Goal: Task Accomplishment & Management: Use online tool/utility

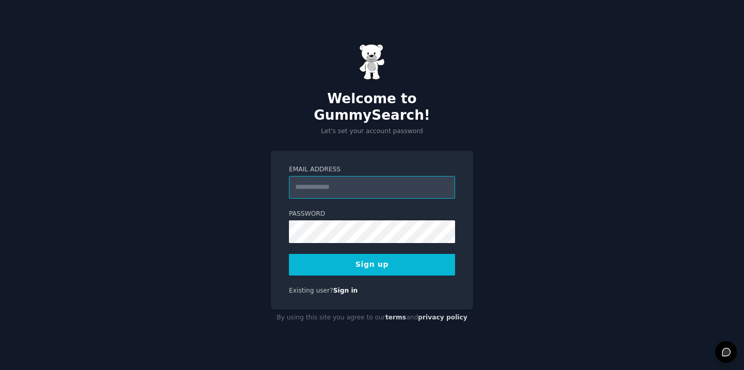
click at [307, 186] on input "Email Address" at bounding box center [372, 187] width 166 height 23
type input "**********"
click at [289, 254] on button "Sign up" at bounding box center [372, 265] width 166 height 22
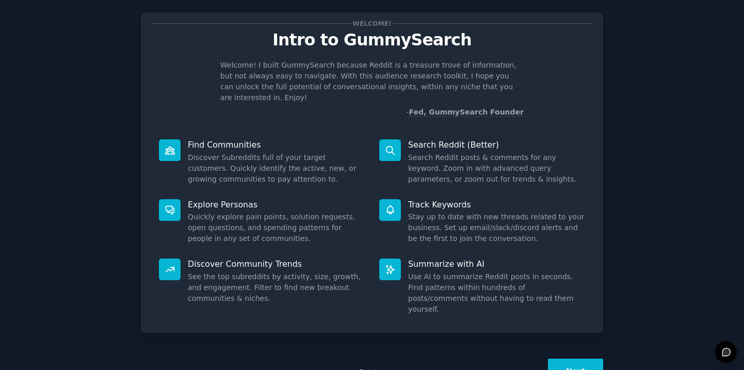
scroll to position [34, 0]
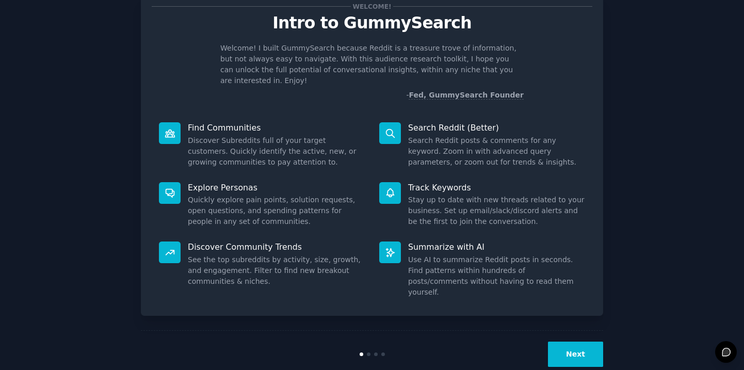
click at [574, 342] on button "Next" at bounding box center [575, 354] width 55 height 25
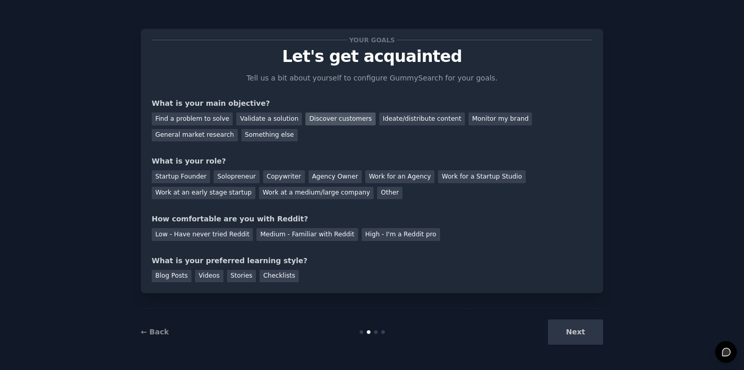
click at [318, 119] on div "Discover customers" at bounding box center [341, 119] width 70 height 13
click at [195, 174] on div "Startup Founder" at bounding box center [181, 176] width 58 height 13
click at [373, 236] on div "High - I'm a Reddit pro" at bounding box center [401, 234] width 78 height 13
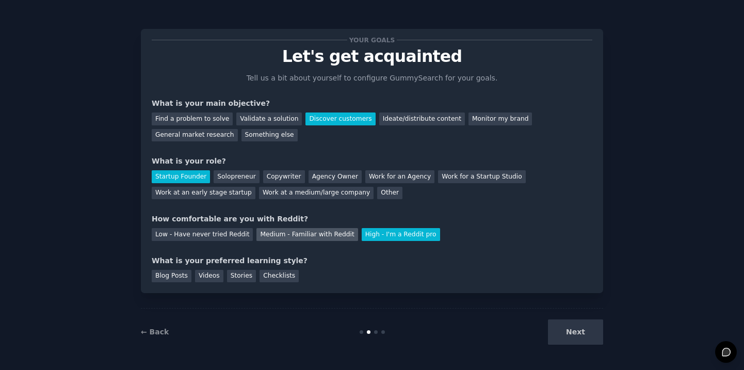
click at [286, 234] on div "Medium - Familiar with Reddit" at bounding box center [307, 234] width 101 height 13
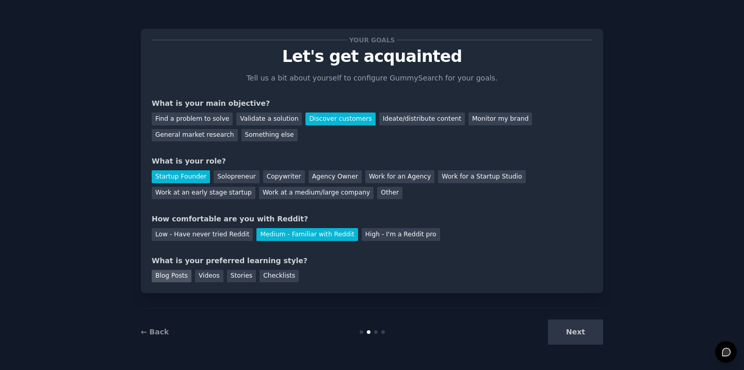
click at [178, 276] on div "Blog Posts" at bounding box center [172, 276] width 40 height 13
click at [577, 331] on button "Next" at bounding box center [575, 331] width 55 height 25
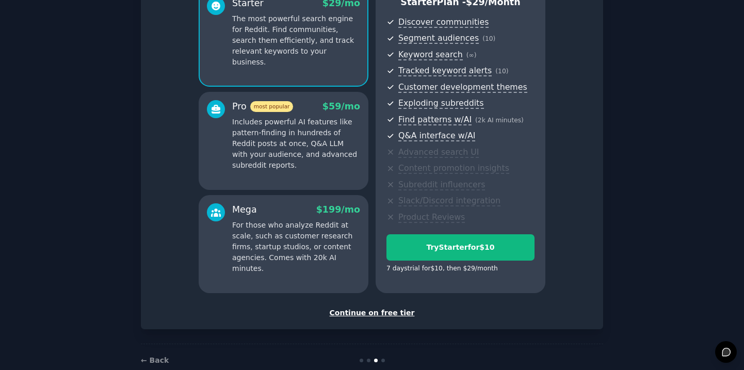
scroll to position [125, 0]
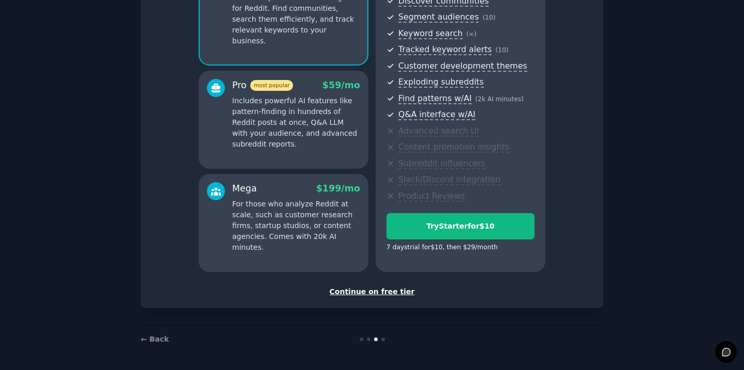
click at [350, 291] on div "Continue on free tier" at bounding box center [372, 291] width 441 height 11
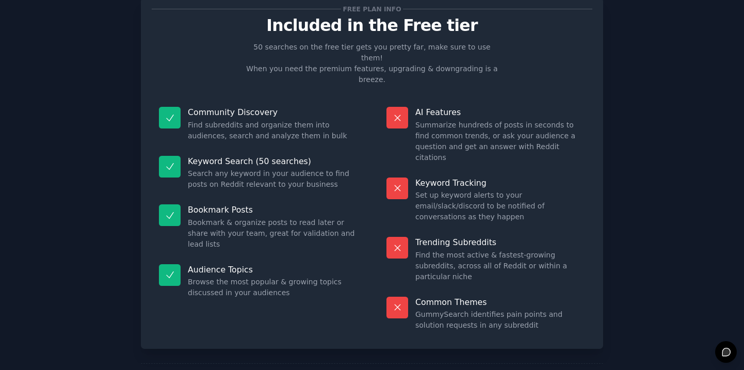
scroll to position [32, 0]
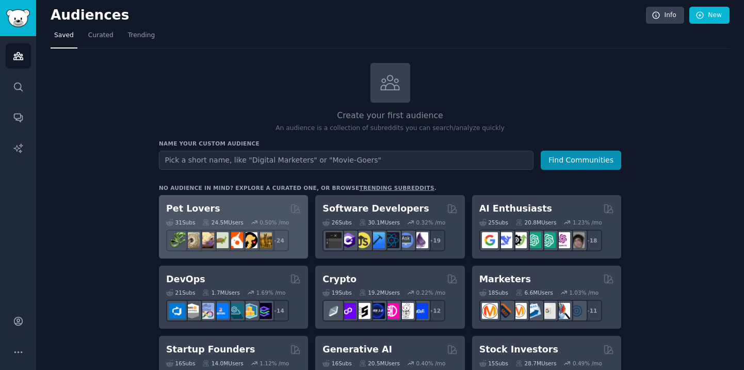
scroll to position [4, 0]
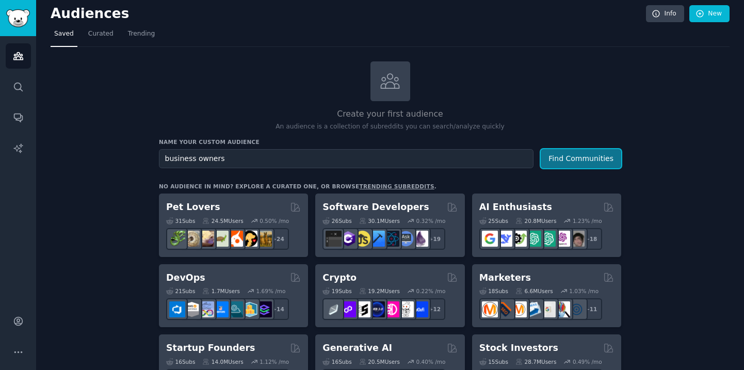
click at [603, 161] on button "Find Communities" at bounding box center [581, 158] width 81 height 19
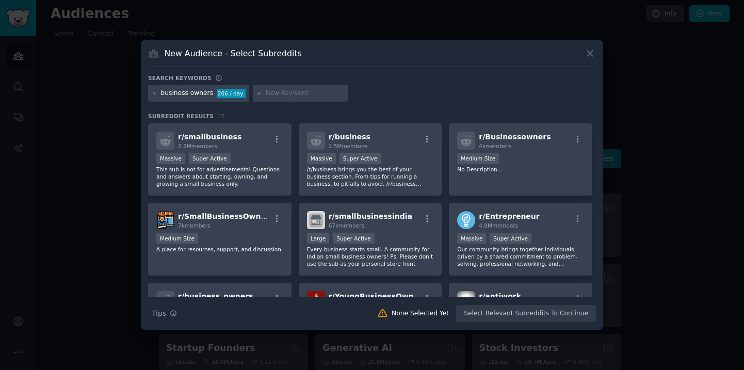
click at [590, 53] on icon at bounding box center [590, 54] width 6 height 6
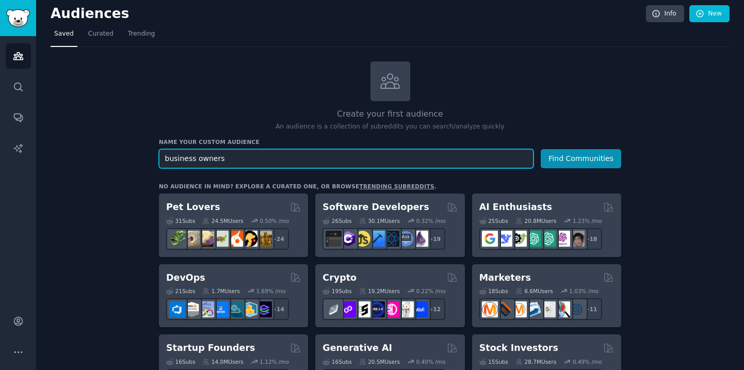
click at [258, 158] on input "business owners" at bounding box center [346, 158] width 375 height 19
drag, startPoint x: 239, startPoint y: 159, endPoint x: 148, endPoint y: 159, distance: 91.4
type input "digital marketers"
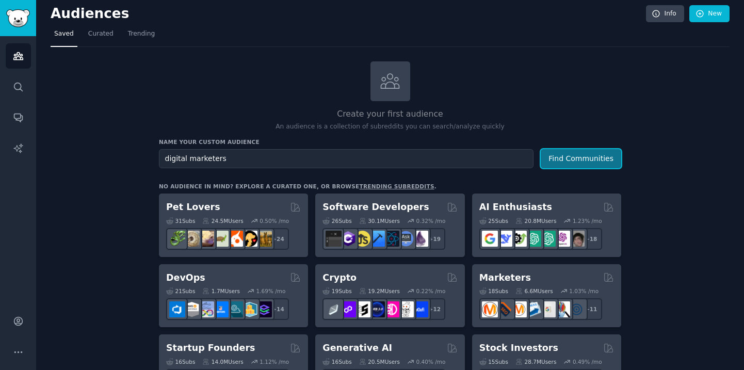
click at [556, 158] on button "Find Communities" at bounding box center [581, 158] width 81 height 19
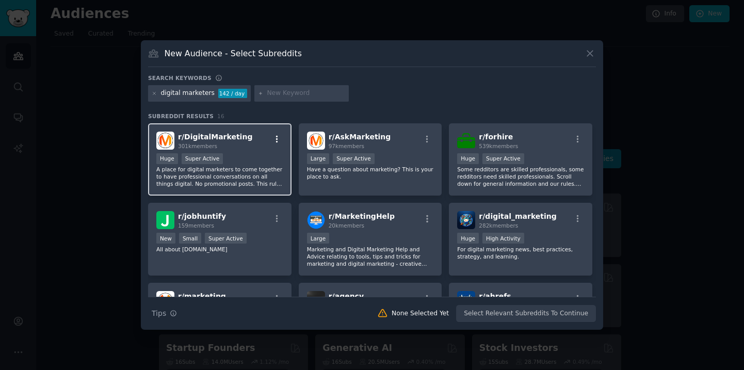
click at [278, 138] on icon "button" at bounding box center [277, 139] width 9 height 9
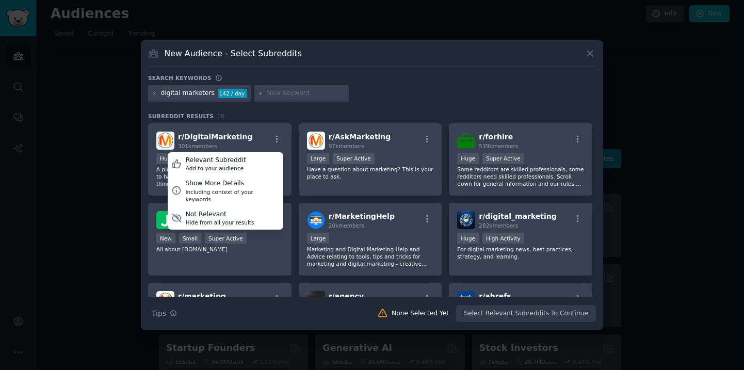
click at [390, 87] on div "digital marketers 142 / day" at bounding box center [372, 95] width 448 height 20
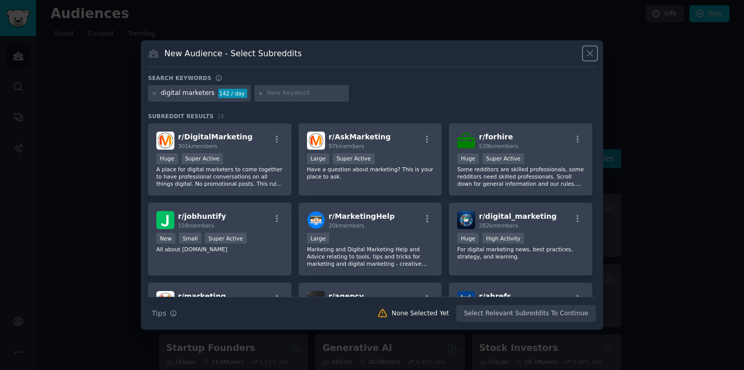
click at [590, 54] on icon at bounding box center [590, 54] width 6 height 6
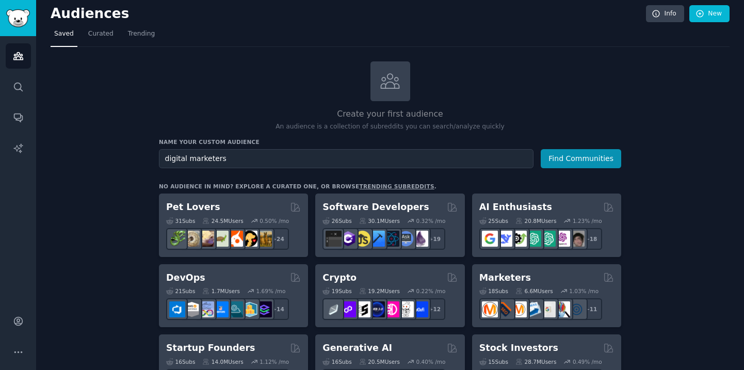
click at [385, 185] on link "trending subreddits" at bounding box center [396, 186] width 75 height 6
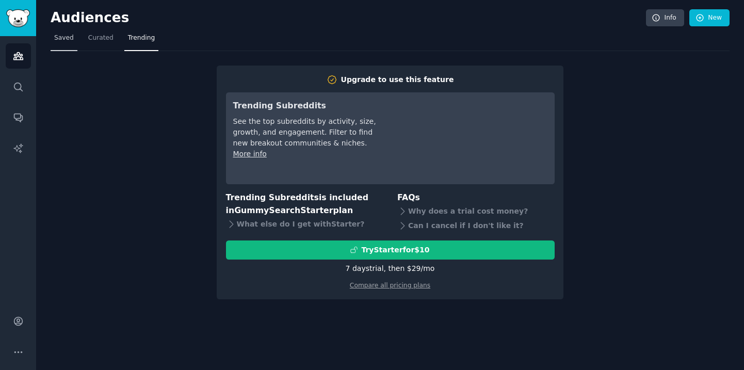
click at [67, 36] on span "Saved" at bounding box center [64, 38] width 20 height 9
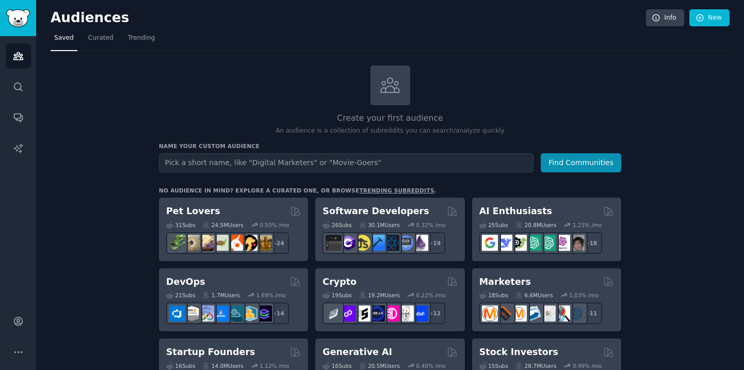
click at [305, 160] on input "text" at bounding box center [346, 162] width 375 height 19
type input "business owners"
click at [541, 153] on button "Find Communities" at bounding box center [581, 162] width 81 height 19
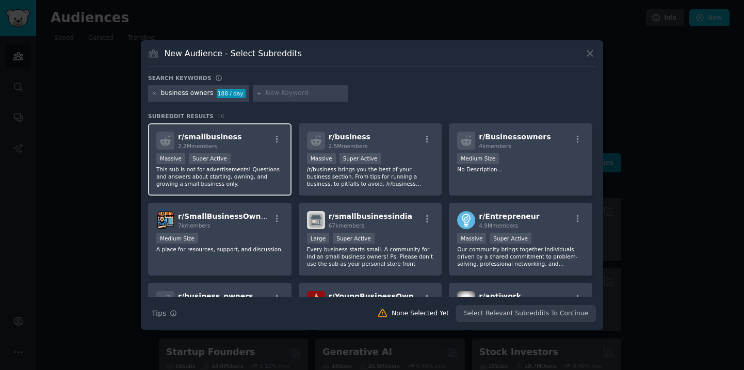
click at [261, 147] on div "r/ smallbusiness 2.2M members" at bounding box center [219, 141] width 127 height 18
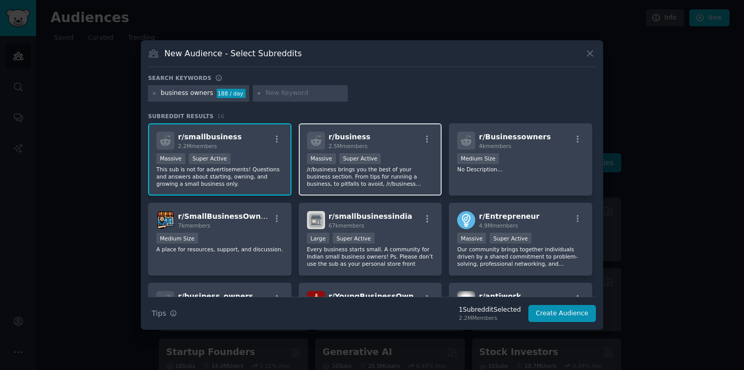
click at [394, 150] on div "r/ business 2.5M members >= 95th percentile for submissions / day Massive Super…" at bounding box center [370, 159] width 143 height 73
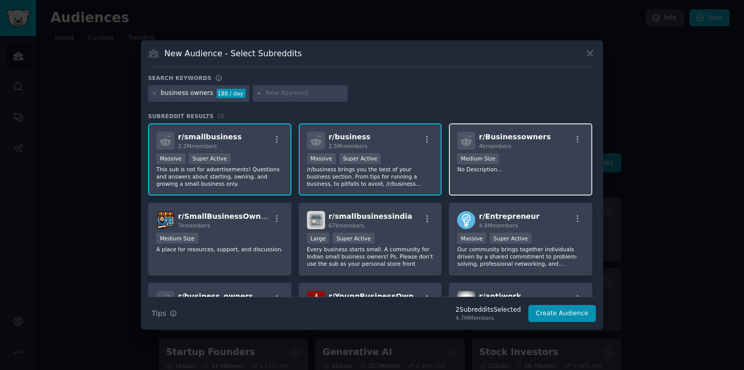
click at [520, 165] on div "Medium Size" at bounding box center [520, 159] width 127 height 13
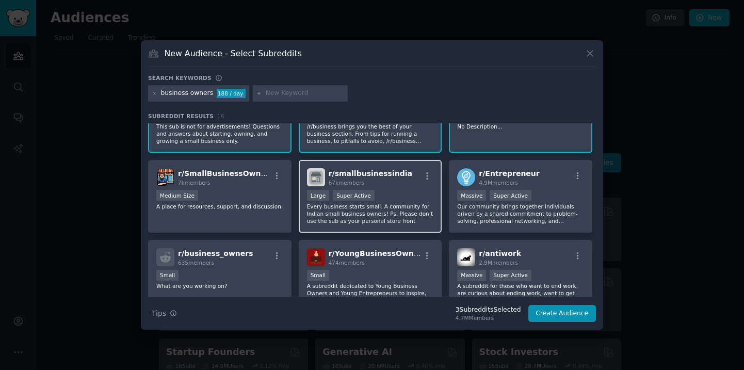
scroll to position [44, 0]
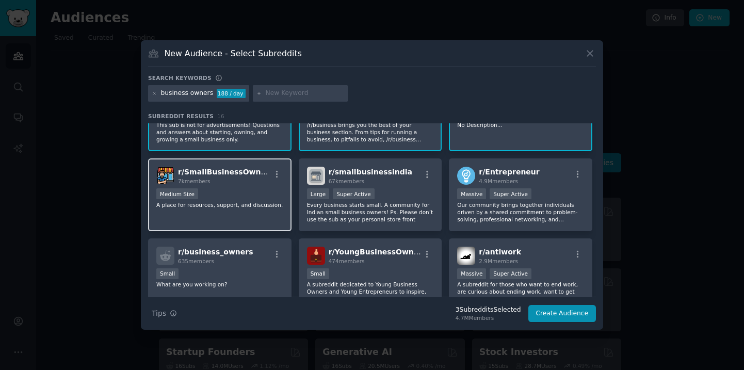
click at [219, 180] on div "7k members" at bounding box center [224, 181] width 92 height 7
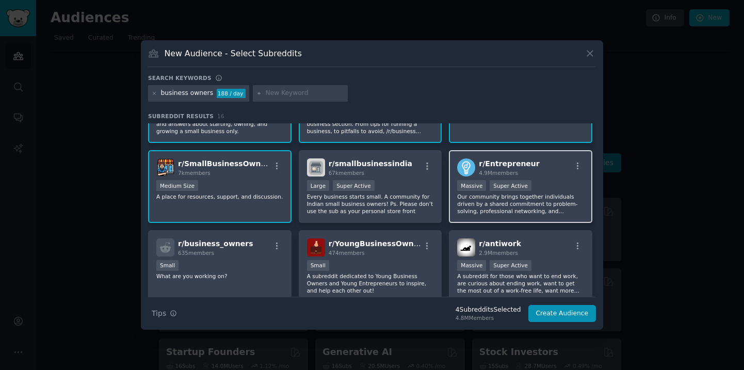
click at [541, 168] on div "r/ Entrepreneur 4.9M members" at bounding box center [520, 167] width 127 height 18
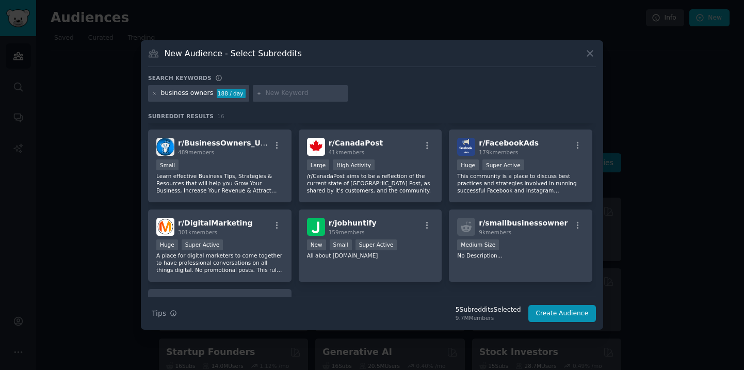
scroll to position [234, 0]
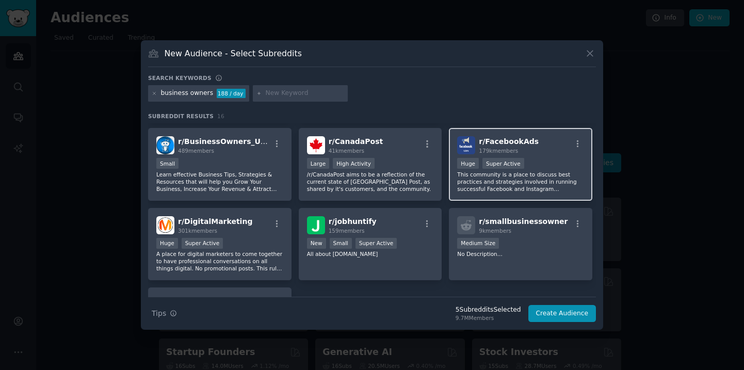
click at [503, 181] on p "This community is a place to discuss best practices and strategies involved in …" at bounding box center [520, 182] width 127 height 22
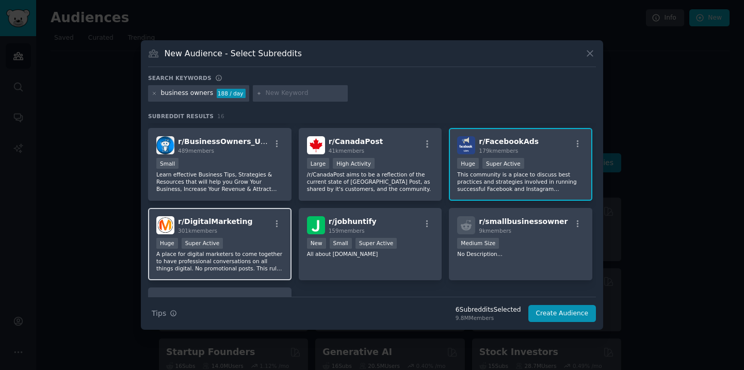
click at [245, 247] on div "Huge Super Active" at bounding box center [219, 244] width 127 height 13
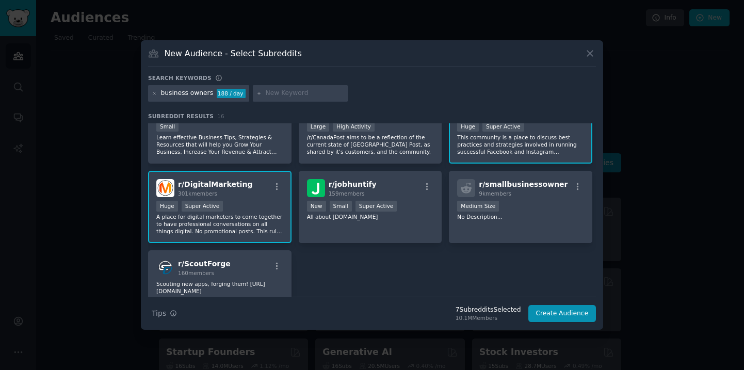
scroll to position [288, 0]
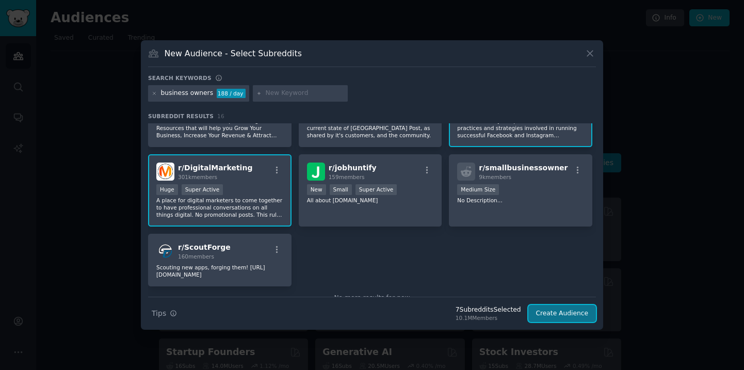
click at [555, 315] on button "Create Audience" at bounding box center [562, 314] width 68 height 18
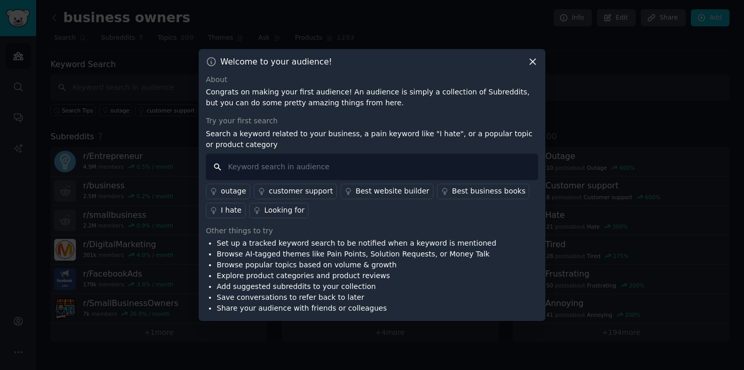
click at [332, 165] on input "text" at bounding box center [372, 167] width 332 height 26
type input "digital marketing"
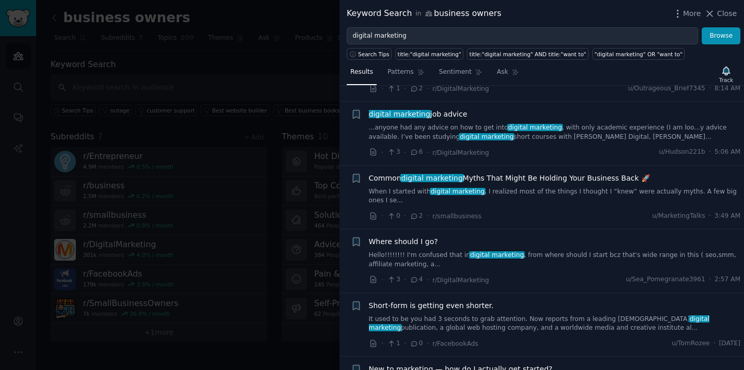
scroll to position [64, 0]
click at [727, 14] on span "Close" at bounding box center [727, 13] width 20 height 11
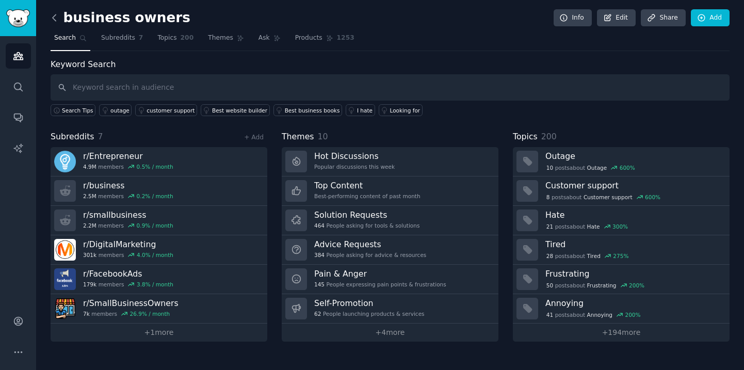
click at [53, 17] on icon at bounding box center [54, 17] width 3 height 6
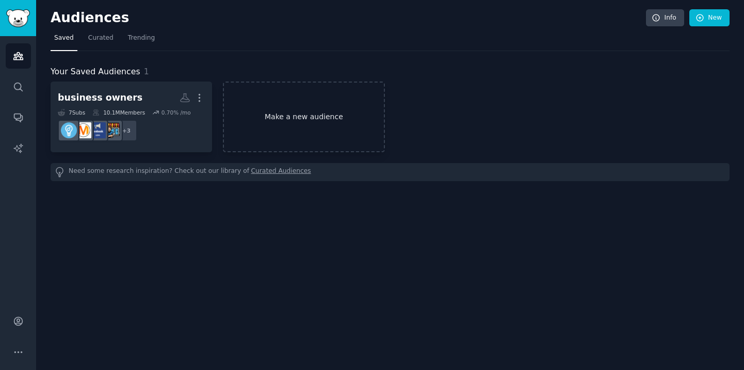
click at [330, 126] on link "Make a new audience" at bounding box center [304, 117] width 162 height 71
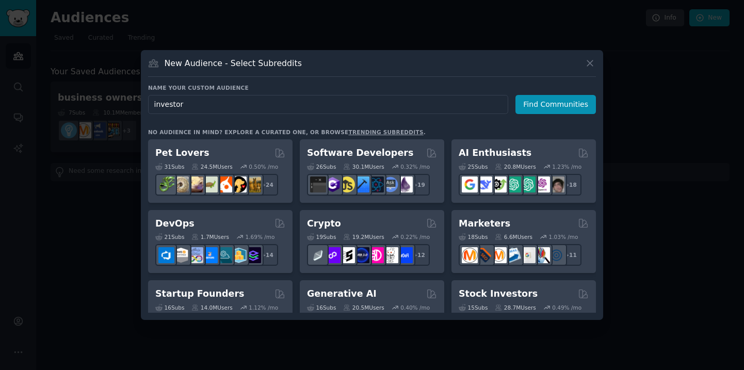
type input "investors"
click button "Find Communities" at bounding box center [556, 104] width 81 height 19
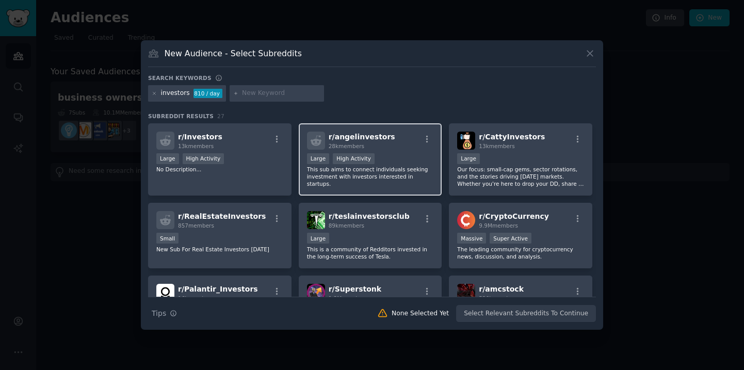
click at [408, 147] on div "r/ angelinvestors 28k members" at bounding box center [370, 141] width 127 height 18
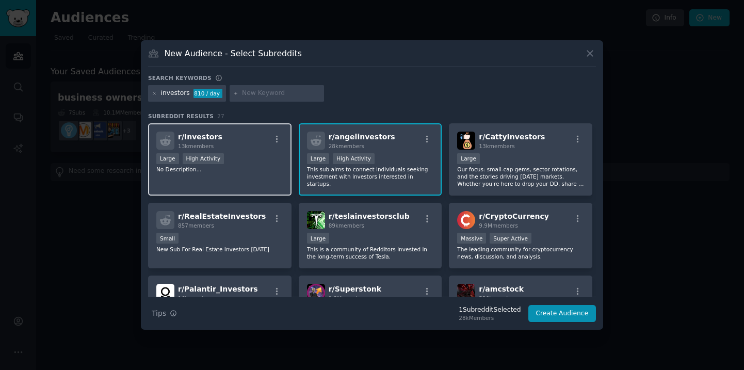
click at [226, 177] on div "r/ Investors 13k members Large High Activity No Description..." at bounding box center [219, 159] width 143 height 73
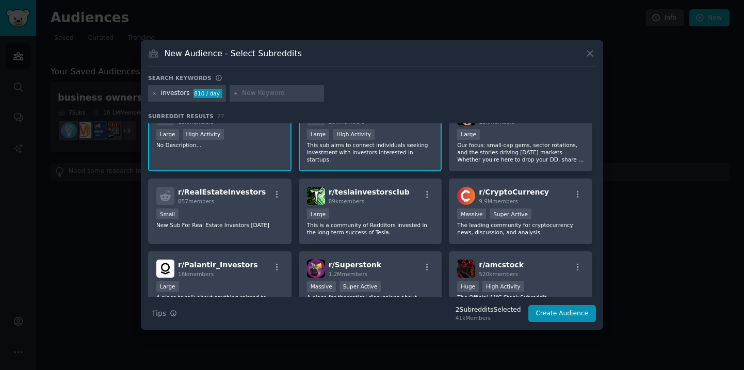
scroll to position [84, 0]
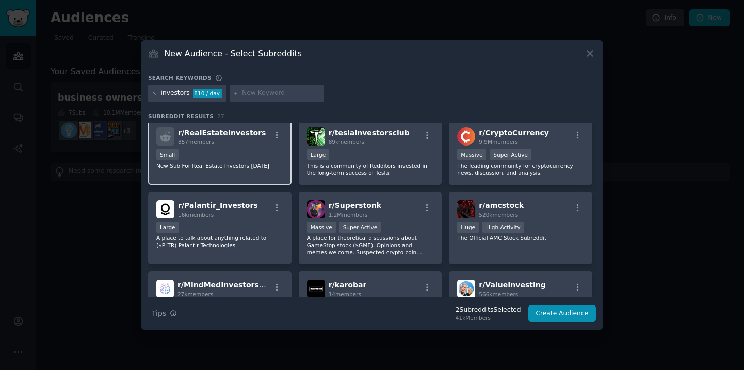
click at [241, 153] on div "Small" at bounding box center [219, 155] width 127 height 13
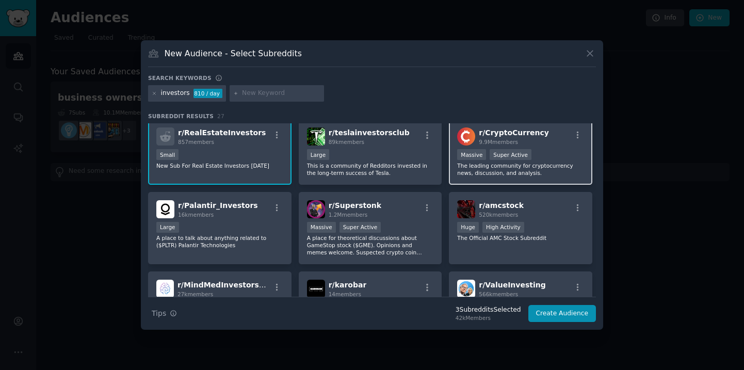
click at [544, 148] on div "r/ CryptoCurrency 9.9M members >= 95th percentile for submissions / day Massive…" at bounding box center [520, 152] width 143 height 66
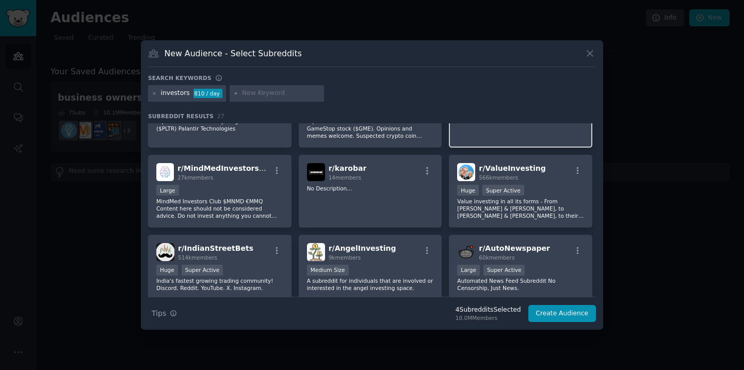
scroll to position [201, 0]
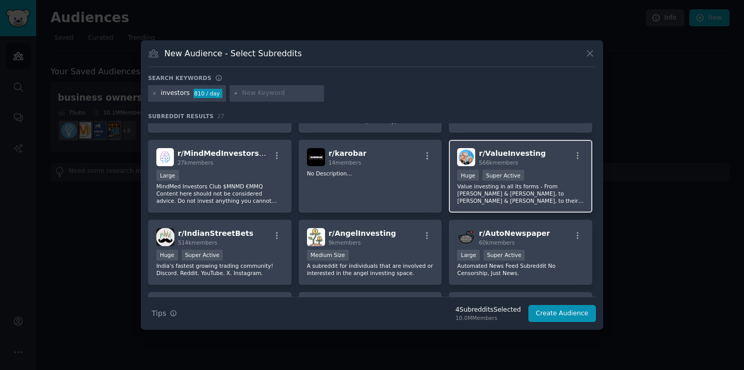
click at [522, 184] on p "Value investing in all its forms - From [PERSON_NAME] & [PERSON_NAME], to [PERS…" at bounding box center [520, 194] width 127 height 22
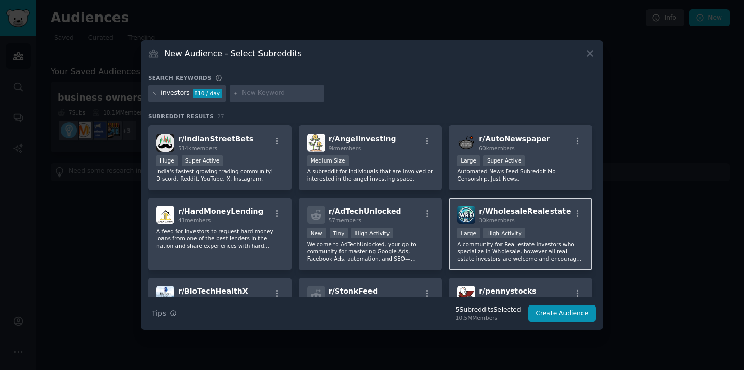
scroll to position [293, 0]
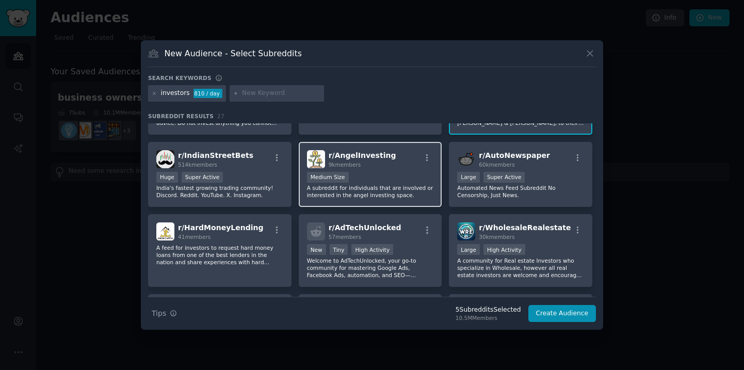
click at [396, 182] on div "Medium Size" at bounding box center [370, 178] width 127 height 13
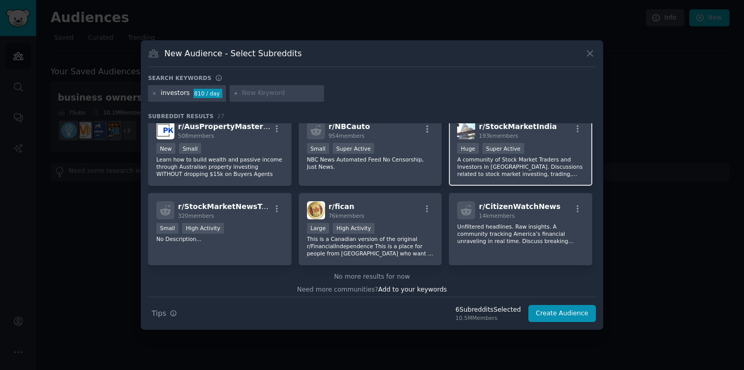
scroll to position [558, 0]
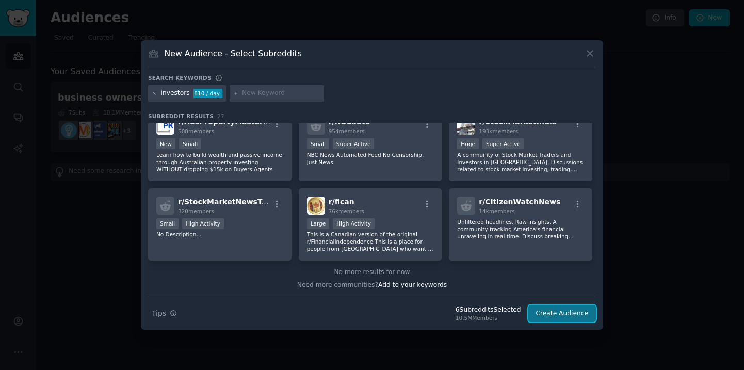
click at [566, 311] on button "Create Audience" at bounding box center [562, 314] width 68 height 18
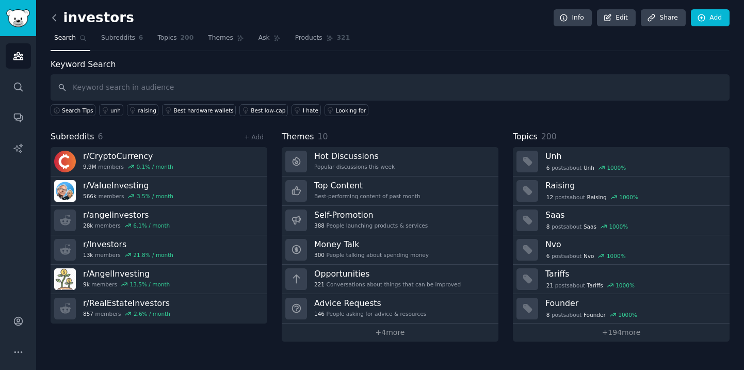
click at [54, 17] on icon at bounding box center [54, 17] width 11 height 11
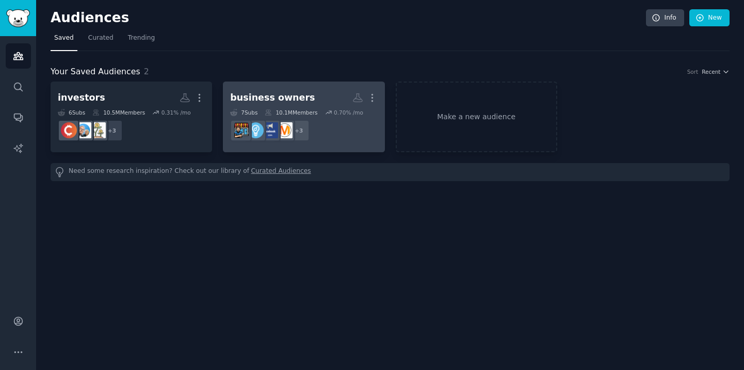
click at [309, 99] on h2 "business owners More" at bounding box center [303, 98] width 147 height 18
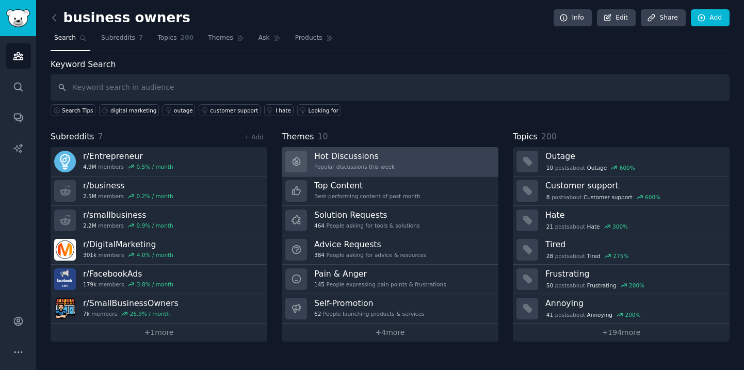
click at [377, 163] on div "Popular discussions this week" at bounding box center [354, 166] width 81 height 7
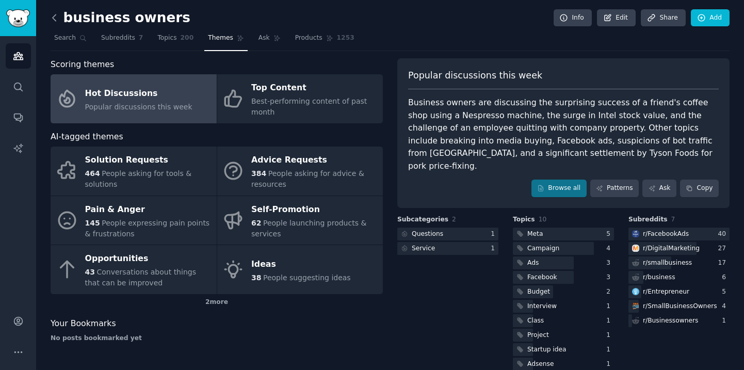
click at [56, 17] on icon at bounding box center [54, 17] width 11 height 11
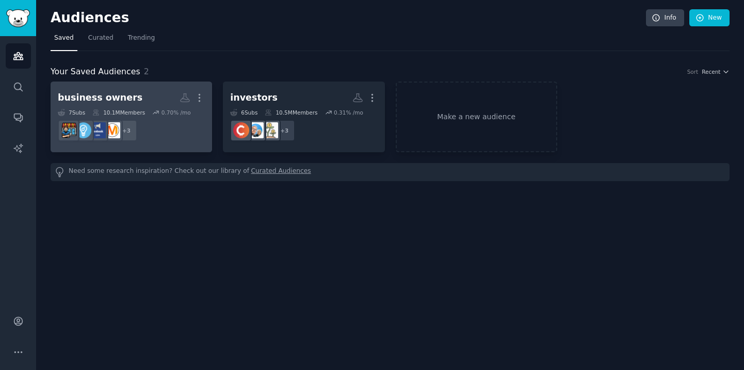
click at [123, 114] on div "10.1M Members" at bounding box center [118, 112] width 53 height 7
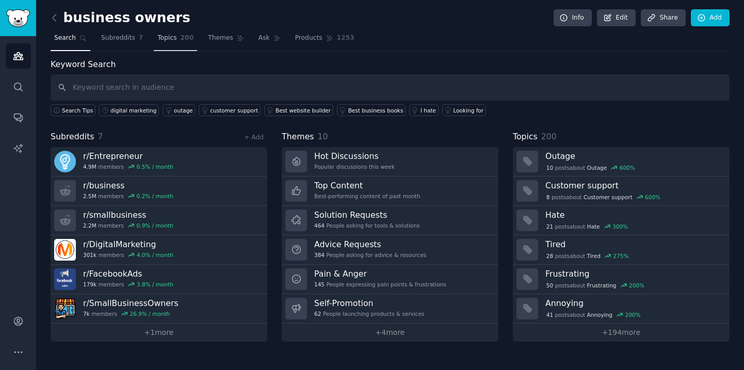
click at [169, 40] on span "Topics" at bounding box center [166, 38] width 19 height 9
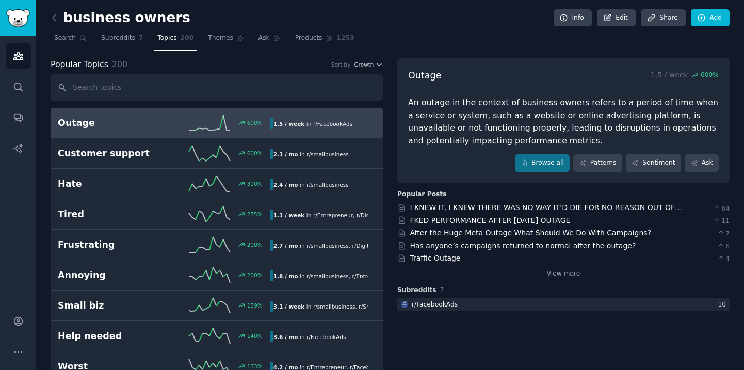
click at [56, 17] on icon at bounding box center [54, 17] width 11 height 11
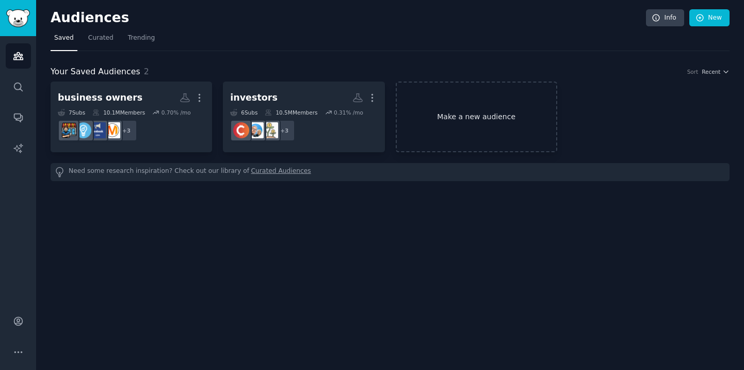
click at [490, 127] on link "Make a new audience" at bounding box center [477, 117] width 162 height 71
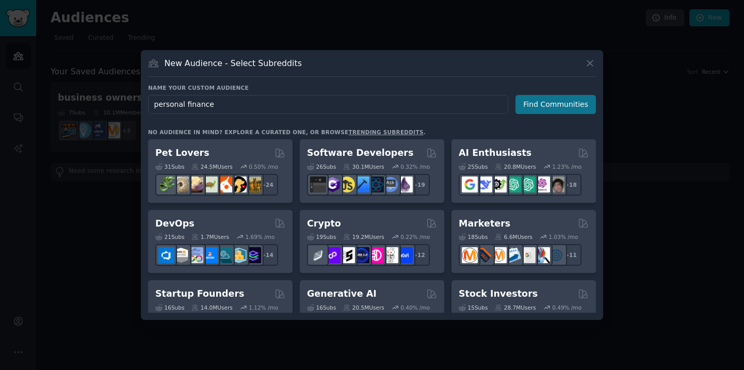
type input "personal finance"
click at [566, 111] on button "Find Communities" at bounding box center [556, 104] width 81 height 19
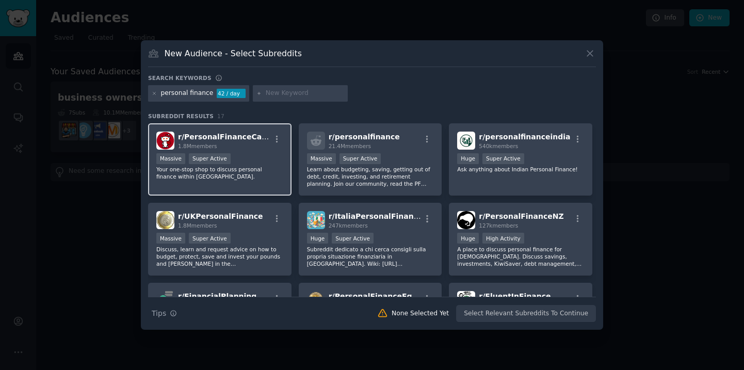
click at [252, 161] on div "Massive Super Active" at bounding box center [219, 159] width 127 height 13
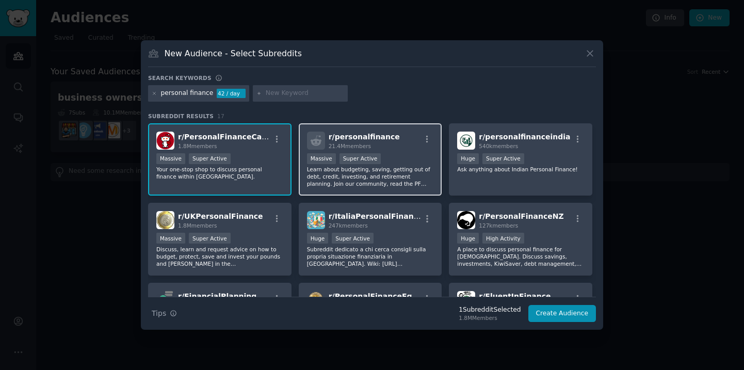
click at [436, 134] on div "r/ personalfinance 21.4M members >= 95th percentile for submissions / day Massi…" at bounding box center [370, 159] width 143 height 73
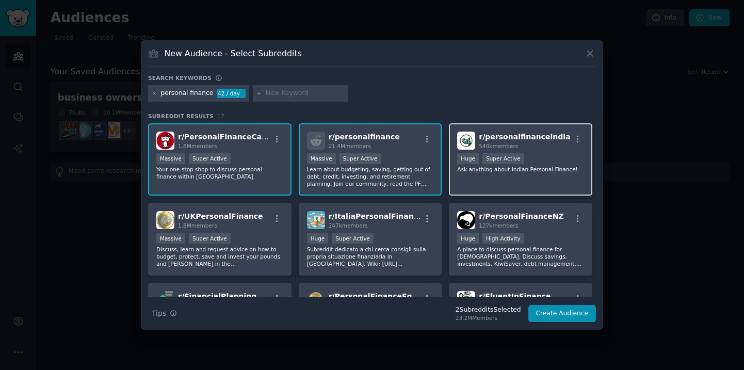
click at [548, 153] on div "100,000 - 1,000,000 members Huge Super Active" at bounding box center [520, 159] width 127 height 13
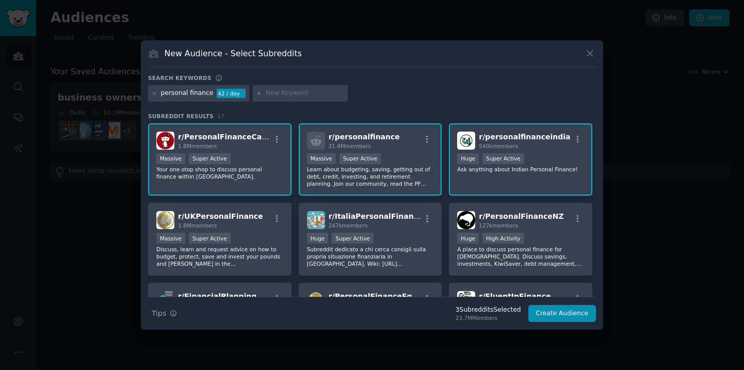
click at [548, 153] on div "100,000 - 1,000,000 members Huge Super Active" at bounding box center [520, 159] width 127 height 13
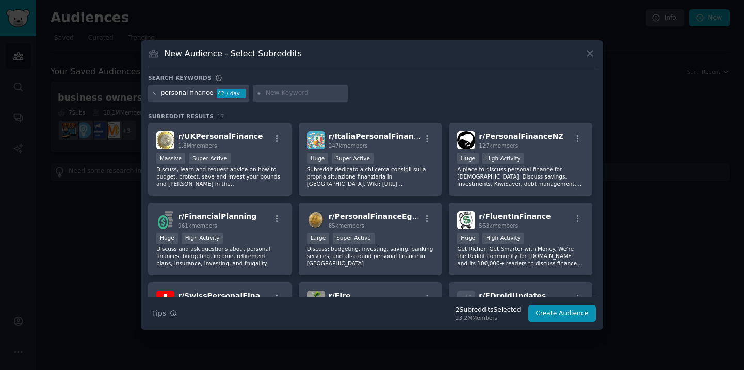
scroll to position [82, 0]
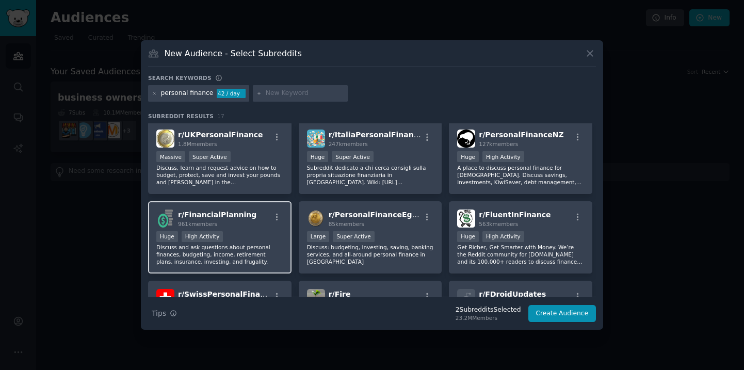
click at [241, 238] on div "Huge High Activity" at bounding box center [219, 237] width 127 height 13
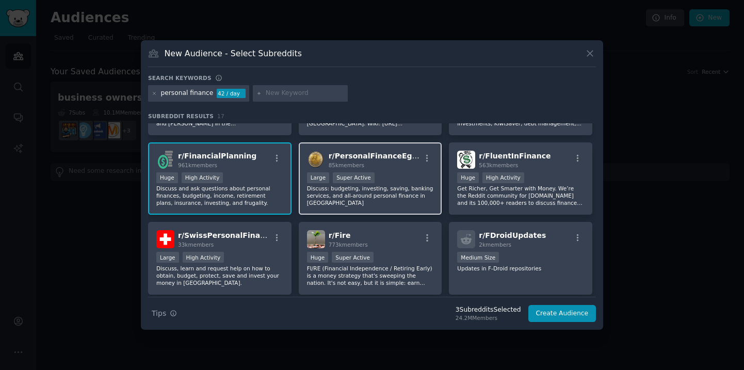
scroll to position [157, 0]
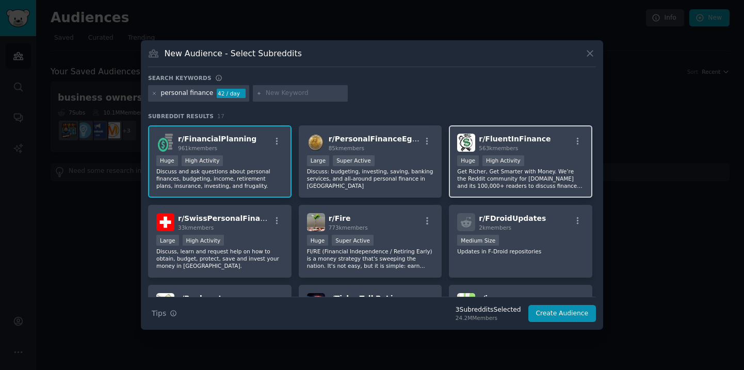
click at [555, 164] on div "Huge High Activity" at bounding box center [520, 161] width 127 height 13
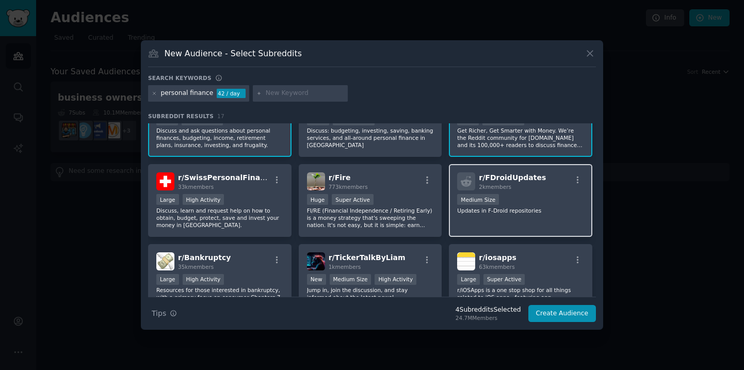
scroll to position [200, 0]
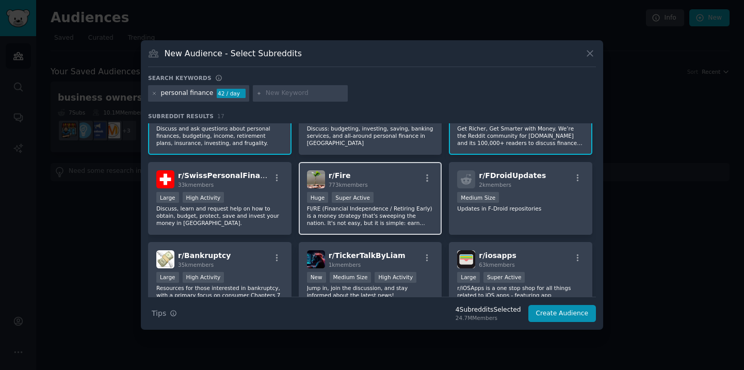
click at [404, 211] on p "FI/RE (Financial Independence / Retiring Early) is a money strategy that's swee…" at bounding box center [370, 216] width 127 height 22
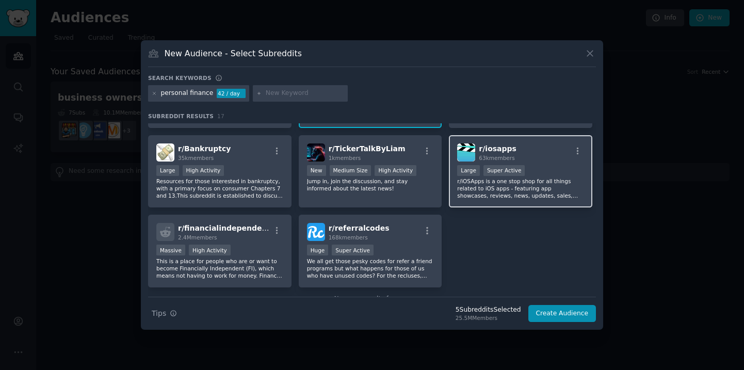
scroll to position [334, 0]
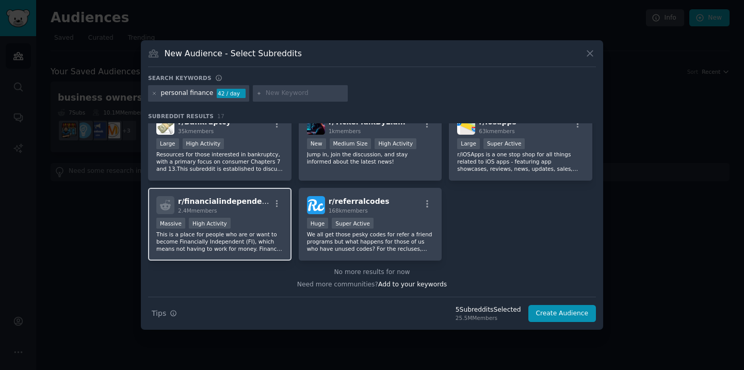
click at [230, 240] on p "This is a place for people who are or want to become Financially Independent (F…" at bounding box center [219, 242] width 127 height 22
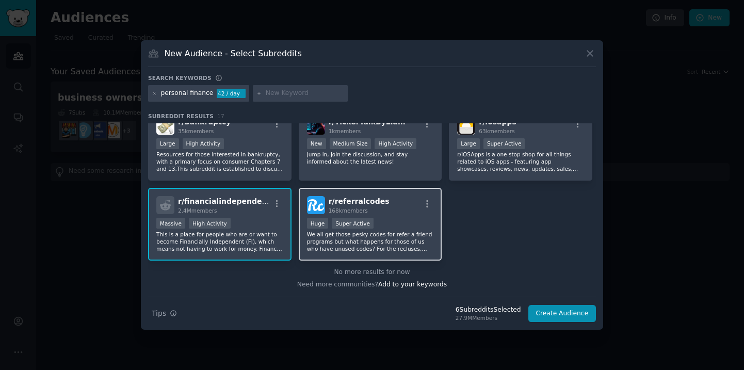
click at [400, 235] on p "We all get those pesky codes for refer a friend programs but what happens for t…" at bounding box center [370, 242] width 127 height 22
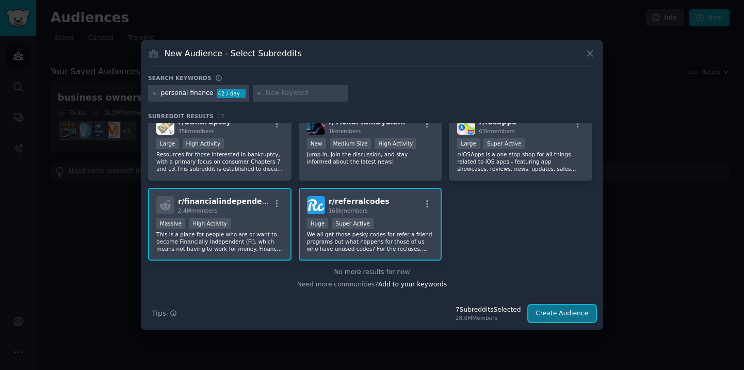
click at [555, 314] on button "Create Audience" at bounding box center [562, 314] width 68 height 18
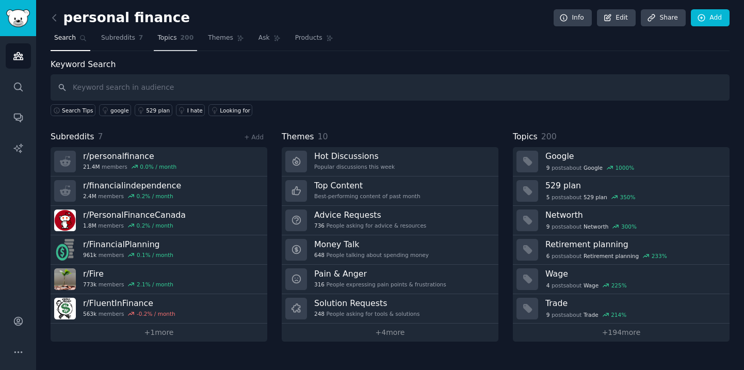
click at [165, 39] on span "Topics" at bounding box center [166, 38] width 19 height 9
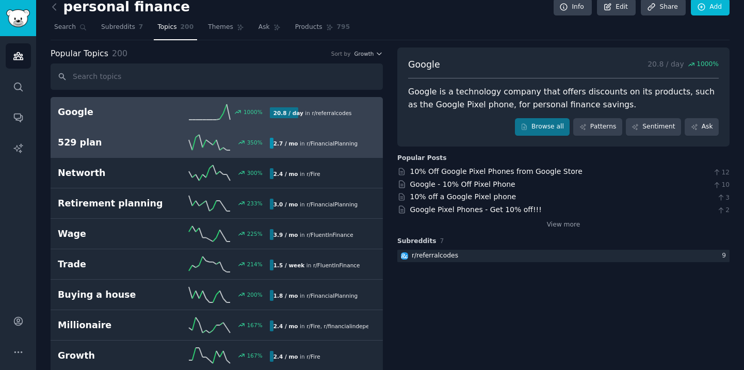
scroll to position [11, 0]
click at [321, 143] on span "r/ FinancialPlanning" at bounding box center [332, 143] width 51 height 6
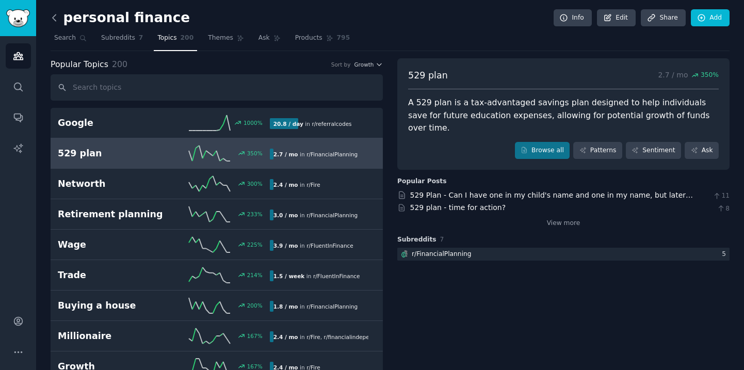
click at [57, 14] on icon at bounding box center [54, 17] width 11 height 11
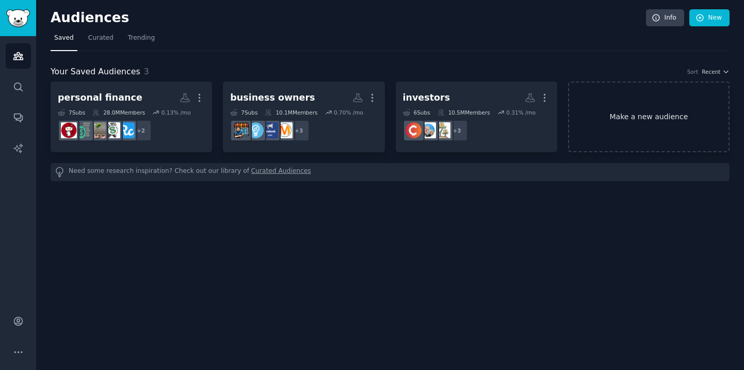
click at [650, 122] on link "Make a new audience" at bounding box center [649, 117] width 162 height 71
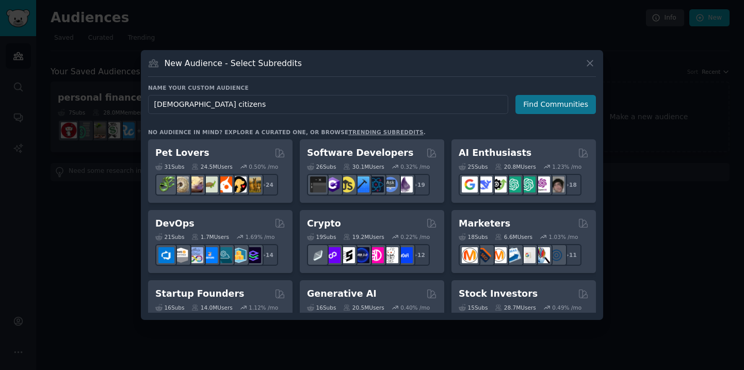
type input "[DEMOGRAPHIC_DATA] citizens"
click at [556, 108] on button "Find Communities" at bounding box center [556, 104] width 81 height 19
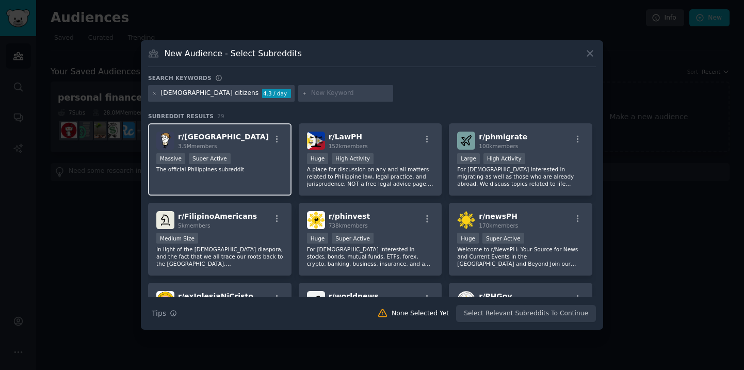
click at [248, 164] on div "Massive Super Active" at bounding box center [219, 159] width 127 height 13
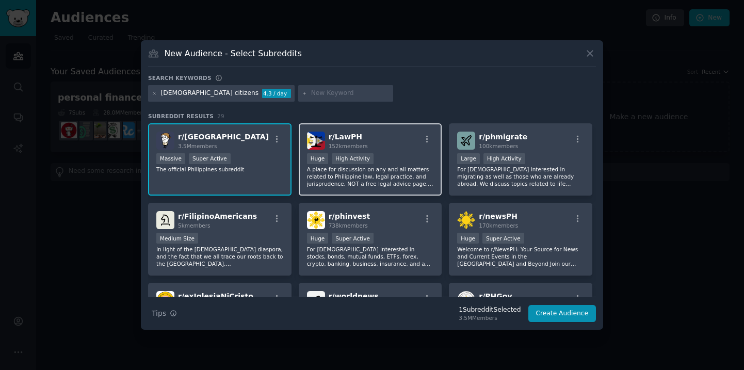
click at [393, 152] on div "r/ LawPH 152k members Huge High Activity A place for discussion on any and all …" at bounding box center [370, 159] width 143 height 73
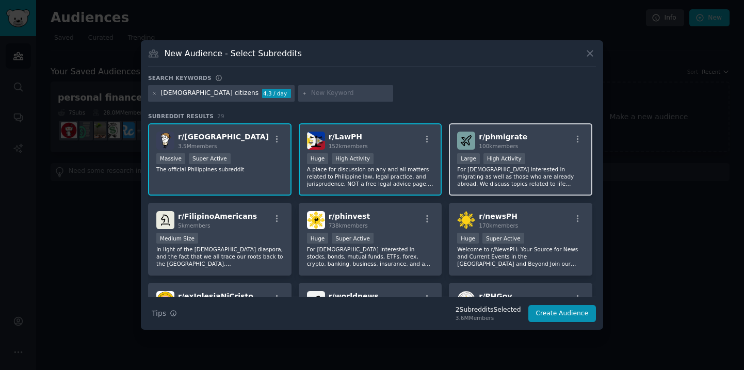
click at [533, 149] on div "r/ phmigrate 100k members" at bounding box center [520, 141] width 127 height 18
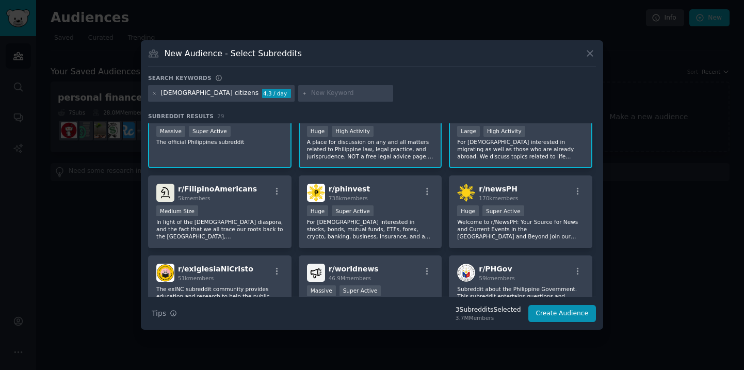
scroll to position [42, 0]
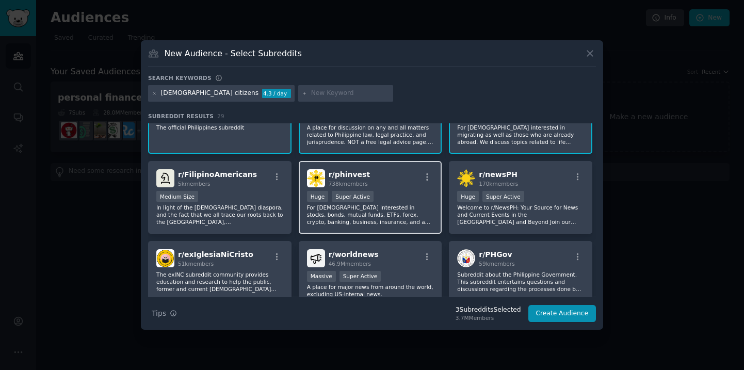
click at [390, 189] on div "r/ phinvest 738k members >= 95th percentile for submissions / day Huge Super Ac…" at bounding box center [370, 197] width 143 height 73
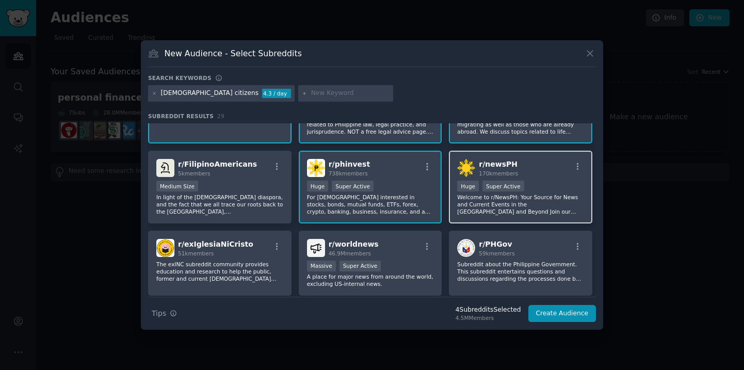
click at [536, 169] on div "r/ newsPH 170k members" at bounding box center [520, 168] width 127 height 18
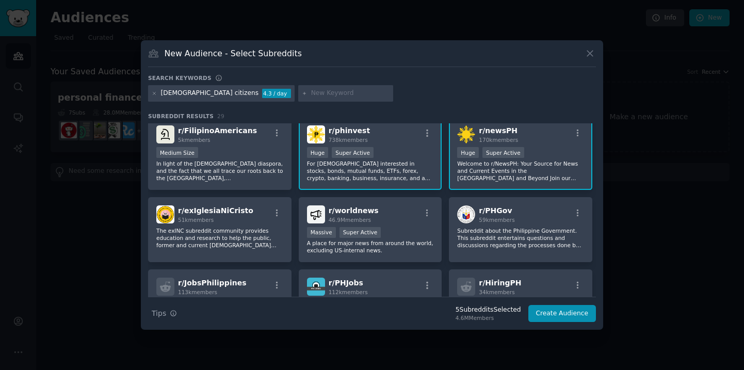
scroll to position [84, 0]
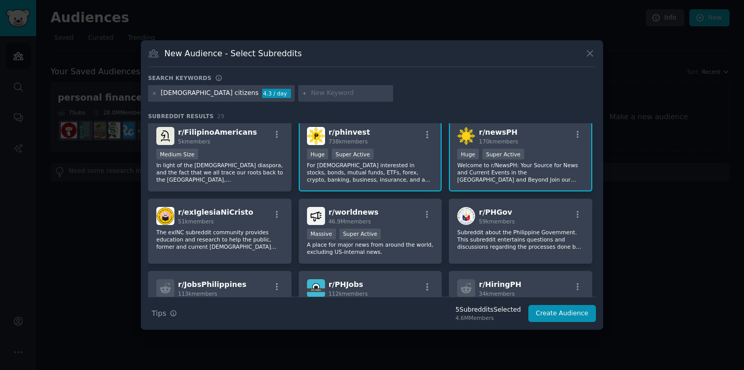
click at [546, 166] on p "Welcome to r/NewsPH: Your Source for News and Current Events in the [GEOGRAPHIC…" at bounding box center [520, 173] width 127 height 22
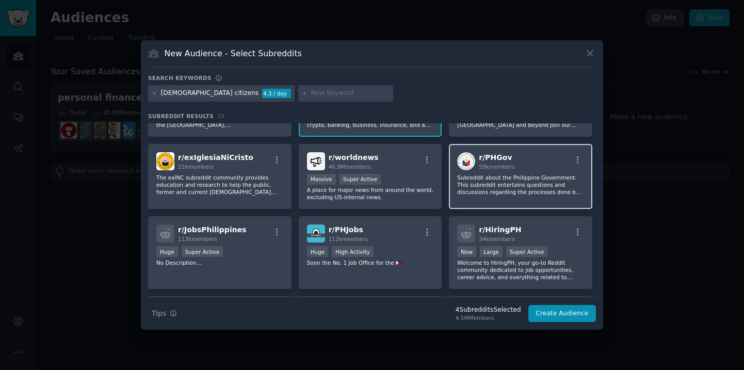
scroll to position [148, 0]
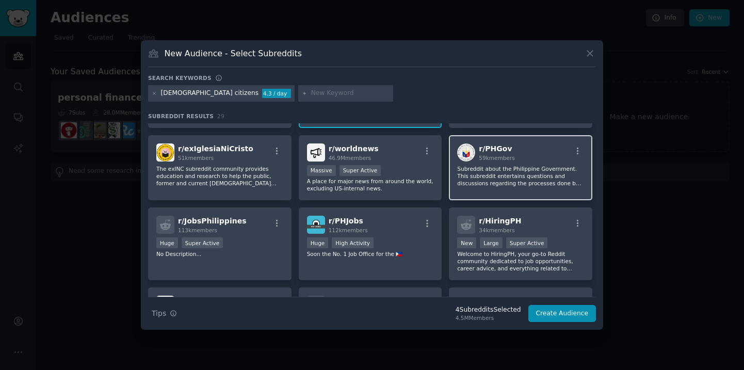
click at [522, 172] on p "Subreddit about the Philippine Government. This subreddit entertains questions …" at bounding box center [520, 176] width 127 height 22
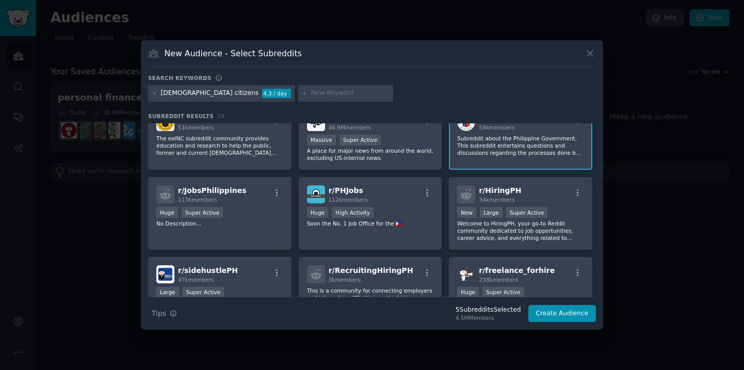
scroll to position [197, 0]
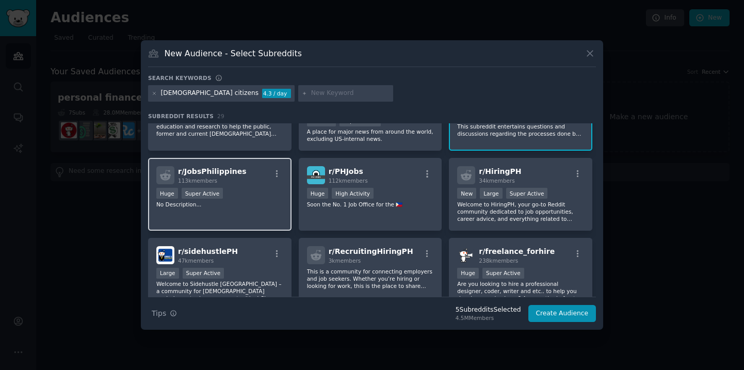
click at [244, 203] on p "No Description..." at bounding box center [219, 204] width 127 height 7
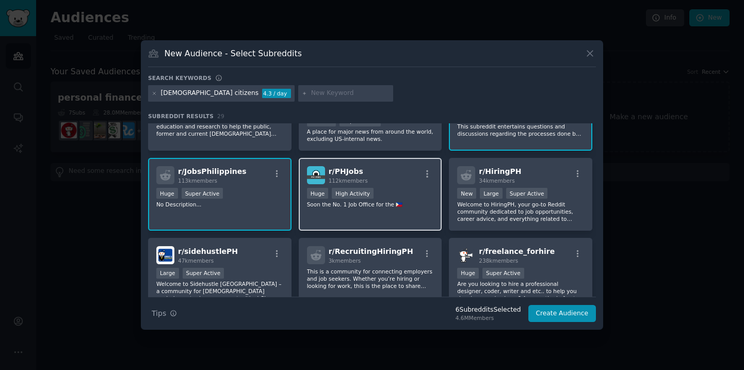
click at [388, 178] on div "r/ PHJobs 112k members" at bounding box center [370, 175] width 127 height 18
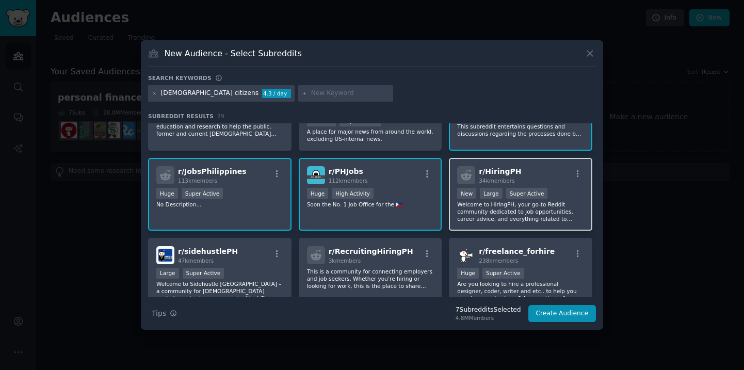
click at [509, 172] on span "r/ HiringPH" at bounding box center [500, 171] width 42 height 8
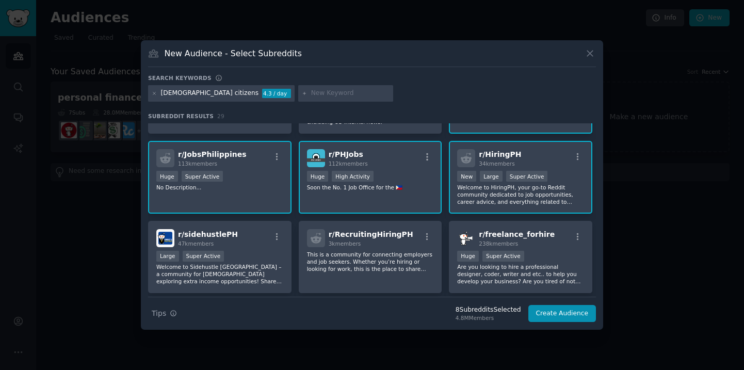
scroll to position [215, 0]
click at [525, 161] on div "r/ HiringPH 34k members" at bounding box center [520, 158] width 127 height 18
click at [398, 170] on div "r/ PHJobs 112k members >= 80th percentile for submissions / day Huge High Activ…" at bounding box center [370, 176] width 143 height 73
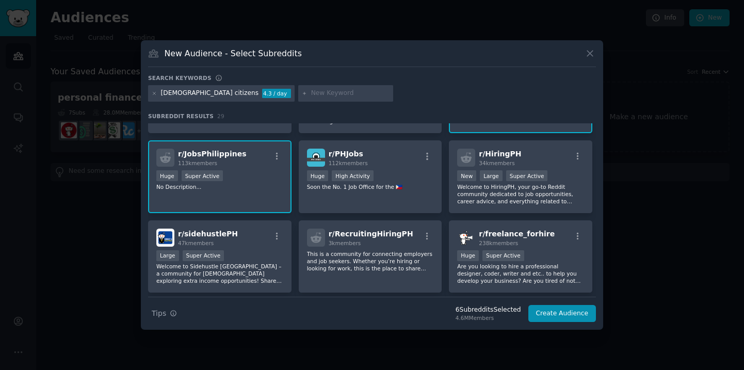
click at [246, 169] on div "r/ JobsPhilippines 113k members Huge Super Active No Description..." at bounding box center [219, 176] width 143 height 73
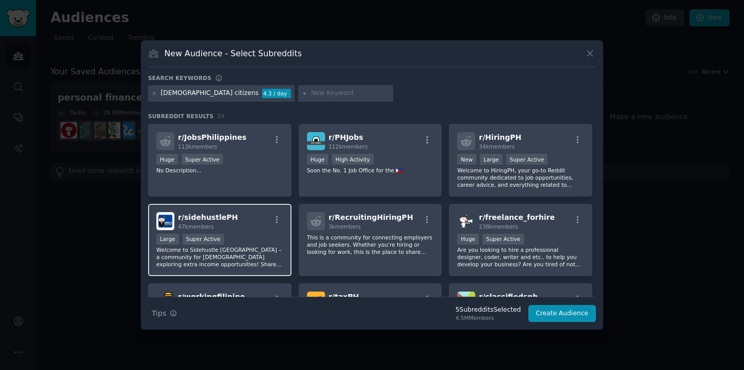
scroll to position [232, 0]
click at [245, 228] on div "r/ sidehustlePH 47k members" at bounding box center [219, 221] width 127 height 18
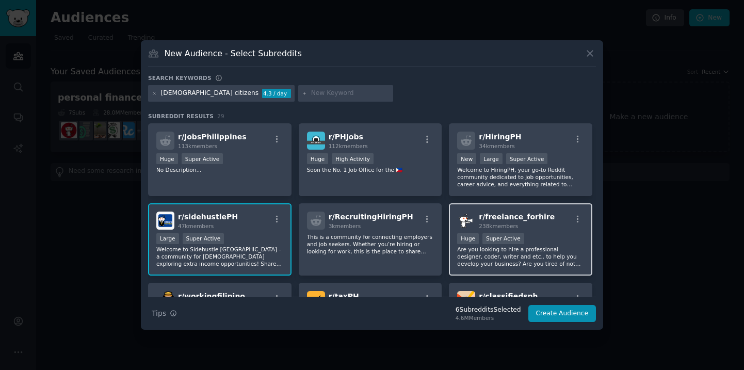
click at [503, 220] on span "r/ freelance_forhire" at bounding box center [517, 217] width 76 height 8
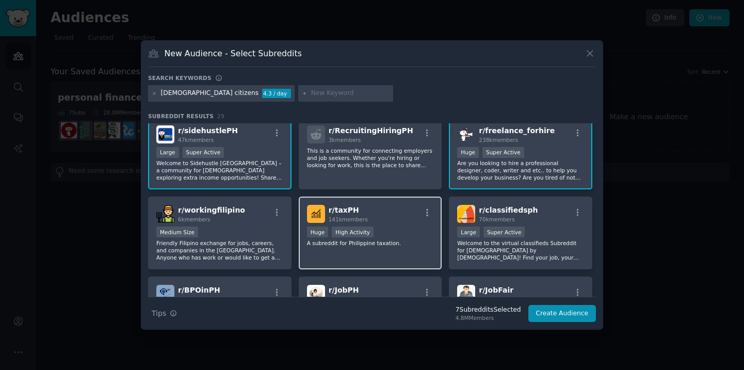
scroll to position [0, 0]
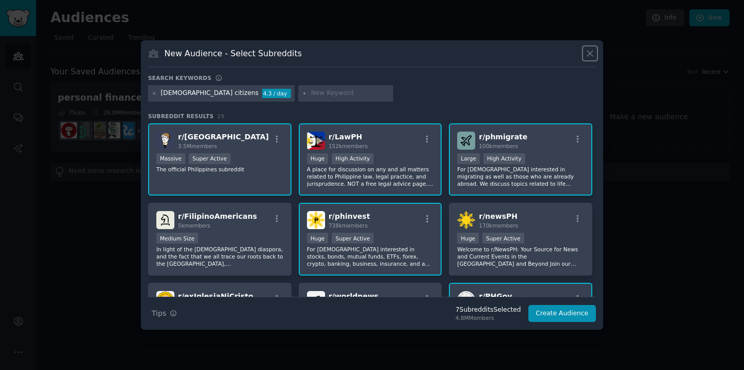
click at [591, 54] on icon at bounding box center [590, 53] width 11 height 11
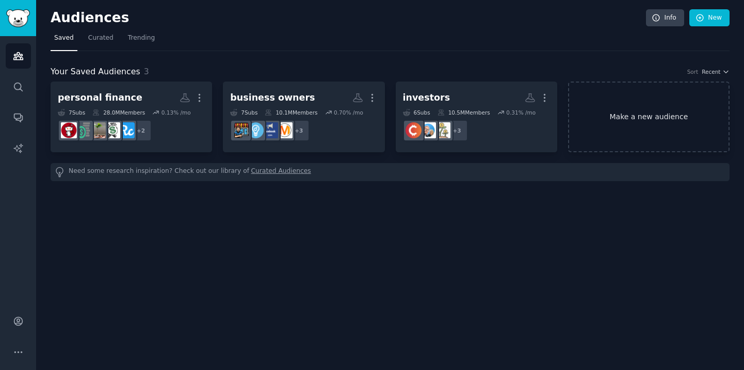
click at [622, 117] on link "Make a new audience" at bounding box center [649, 117] width 162 height 71
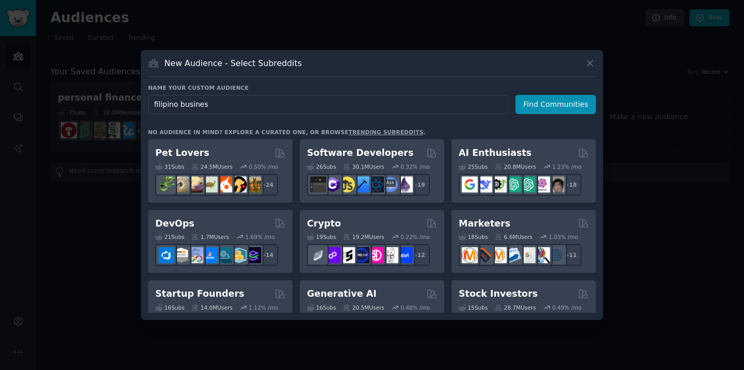
type input "filipino business"
click button "Find Communities" at bounding box center [556, 104] width 81 height 19
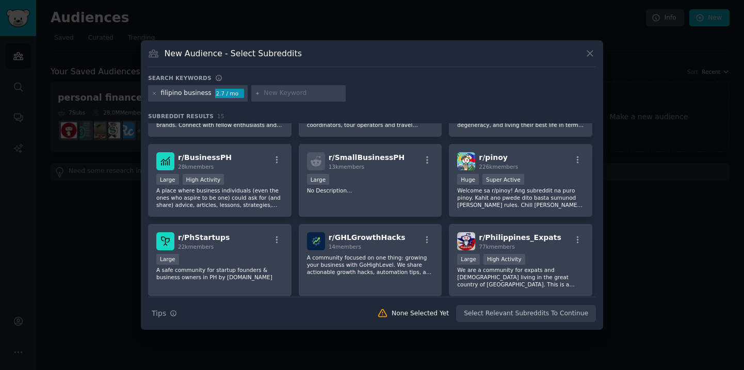
scroll to position [134, 0]
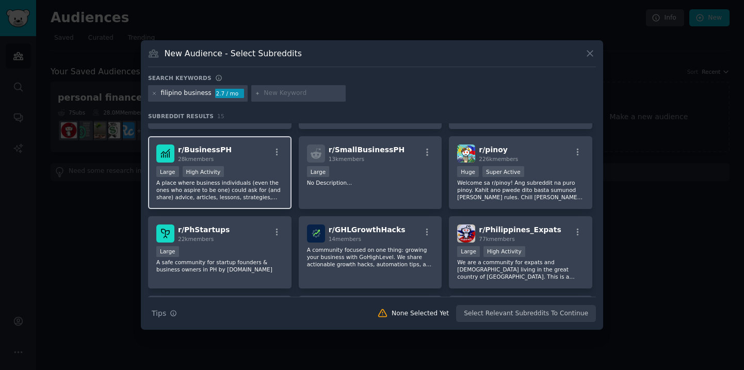
click at [254, 181] on p "A place where business individuals (even the ones who aspire to be one) could a…" at bounding box center [219, 190] width 127 height 22
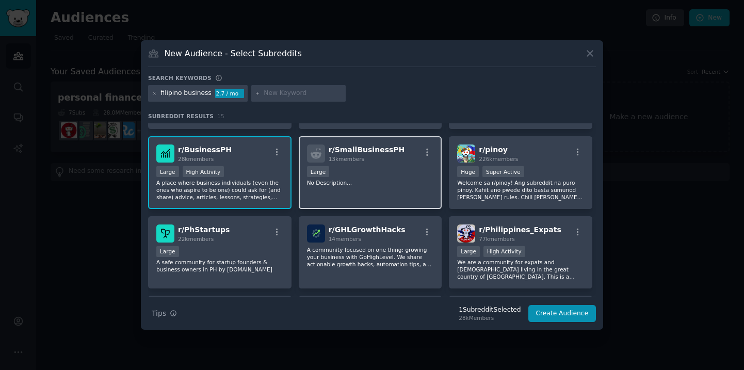
click at [413, 174] on div "10,000 - 100,000 members Large" at bounding box center [370, 172] width 127 height 13
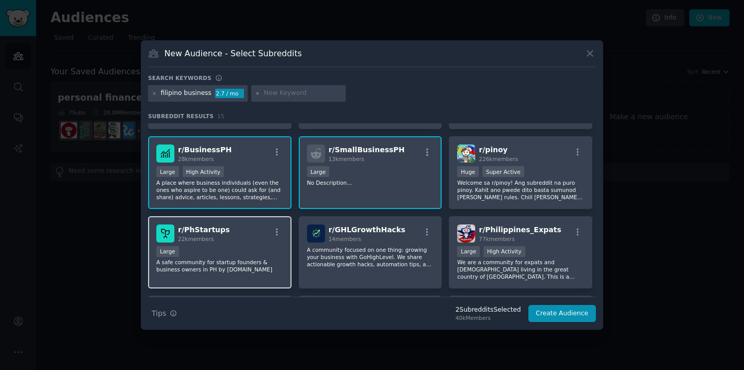
click at [214, 266] on p "A safe community for startup founders & business owners in PH by [DOMAIN_NAME]" at bounding box center [219, 266] width 127 height 14
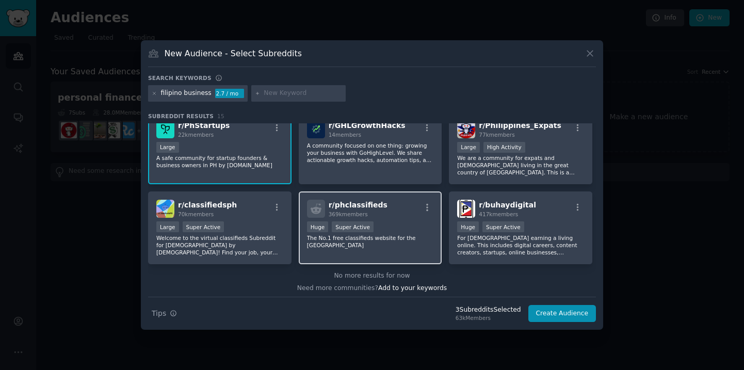
scroll to position [242, 0]
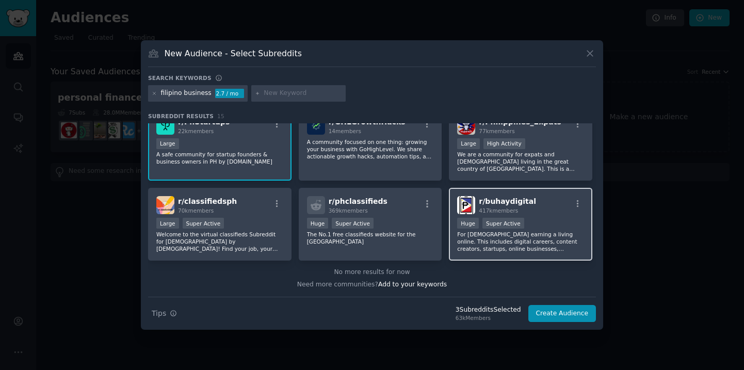
click at [538, 205] on div "r/ buhaydigital 417k members" at bounding box center [520, 205] width 127 height 18
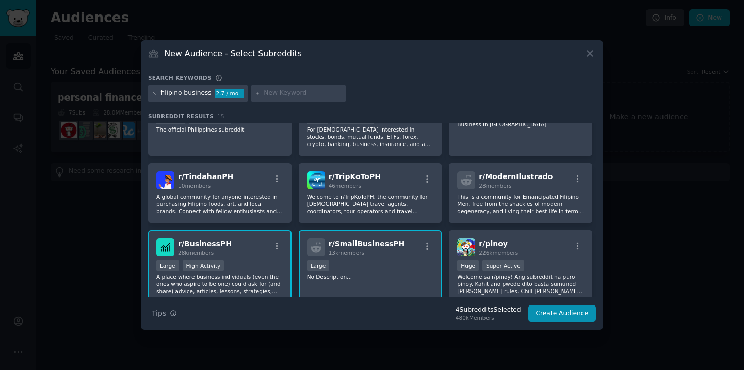
scroll to position [0, 0]
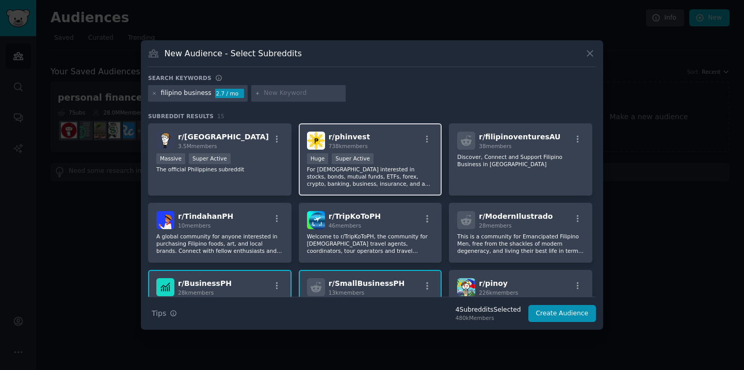
click at [393, 149] on div "r/ phinvest 738k members" at bounding box center [370, 141] width 127 height 18
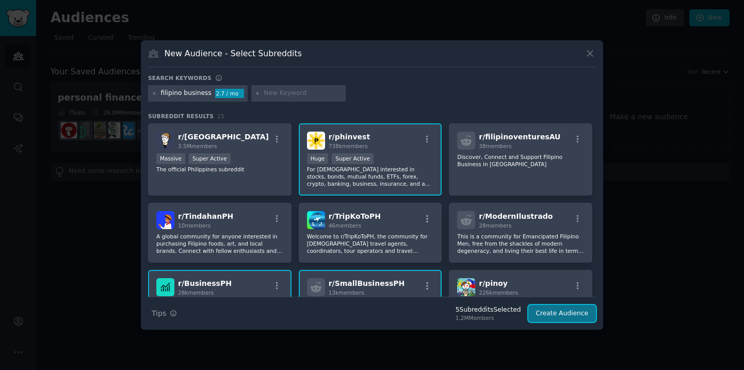
click at [559, 320] on button "Create Audience" at bounding box center [562, 314] width 68 height 18
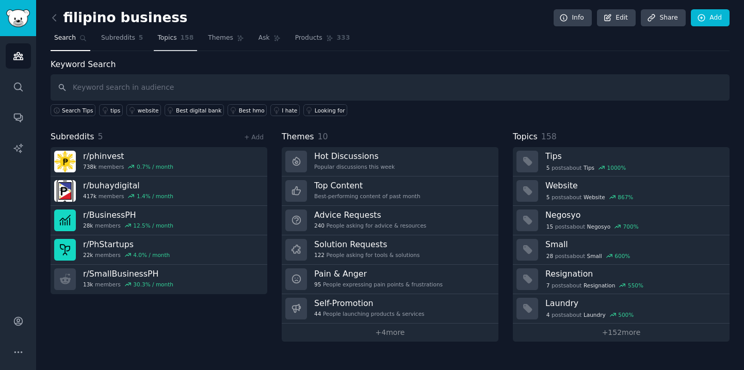
click at [172, 37] on span "Topics" at bounding box center [166, 38] width 19 height 9
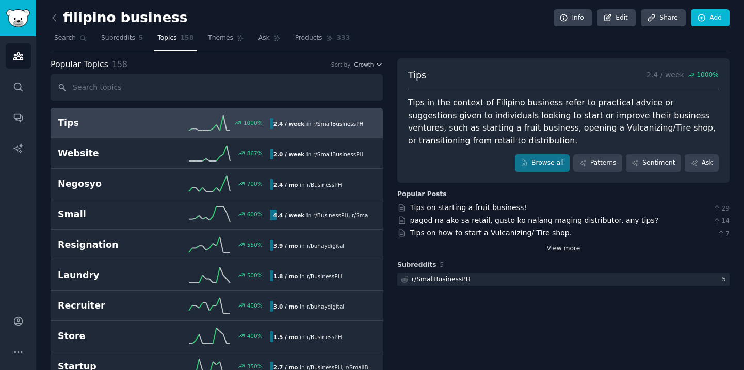
click at [564, 249] on link "View more" at bounding box center [564, 248] width 34 height 9
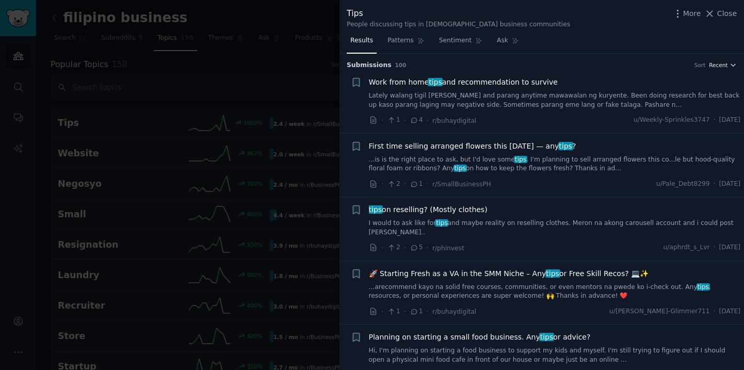
click at [723, 65] on span "Recent" at bounding box center [718, 64] width 19 height 7
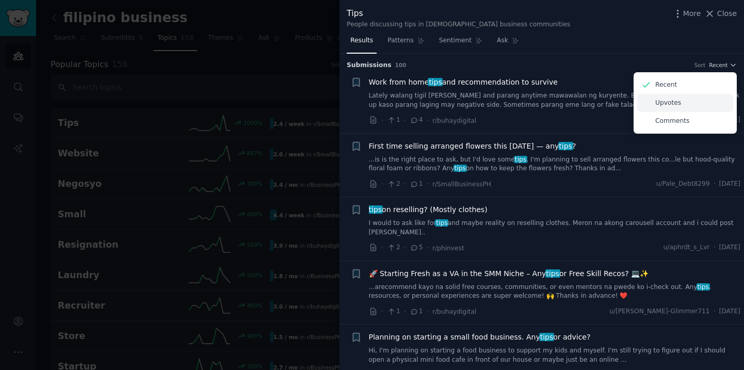
click at [681, 103] on div "Upvotes" at bounding box center [685, 103] width 96 height 18
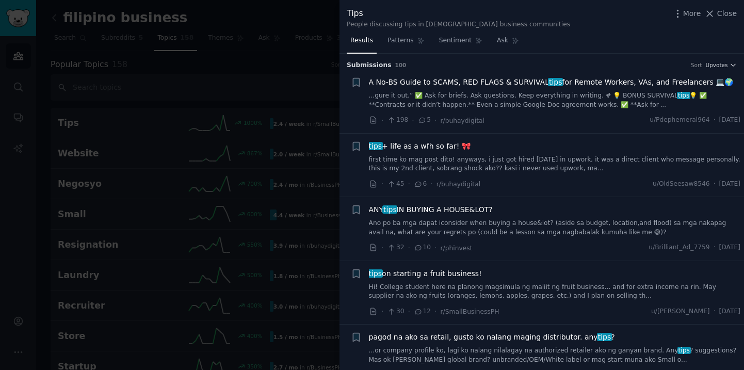
click at [506, 83] on span "A No-BS Guide to SCAMS, RED FLAGS & SURVIVAL tips for Remote Workers, VAs, and …" at bounding box center [551, 82] width 365 height 11
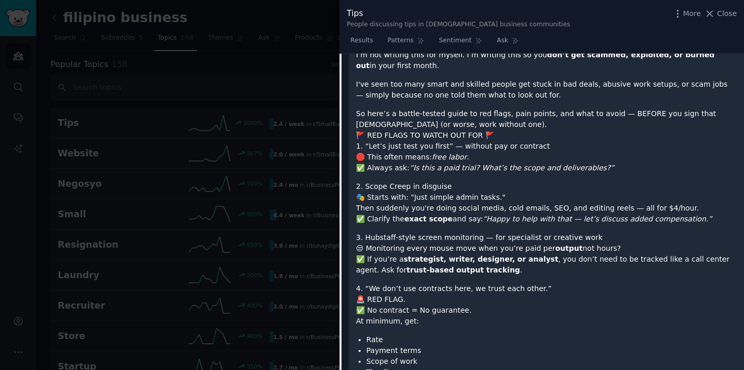
scroll to position [177, 0]
drag, startPoint x: 398, startPoint y: 143, endPoint x: 416, endPoint y: 150, distance: 19.3
click at [416, 151] on p "🛑 This often means: free labor . ✅ Always ask: “Is this a paid trial? What’s th…" at bounding box center [546, 162] width 381 height 22
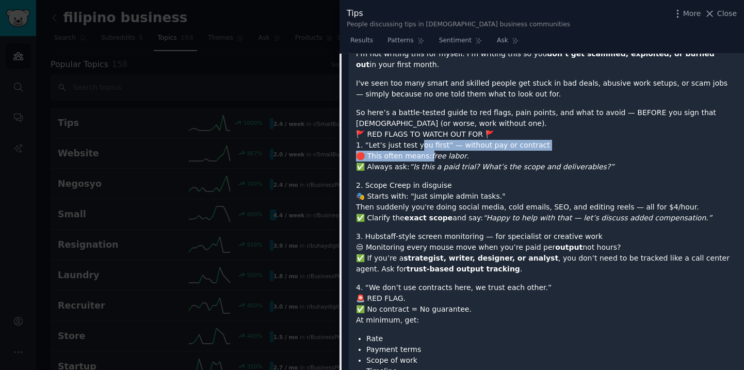
drag, startPoint x: 416, startPoint y: 143, endPoint x: 430, endPoint y: 152, distance: 16.2
click at [432, 152] on em "free labor" at bounding box center [449, 156] width 35 height 8
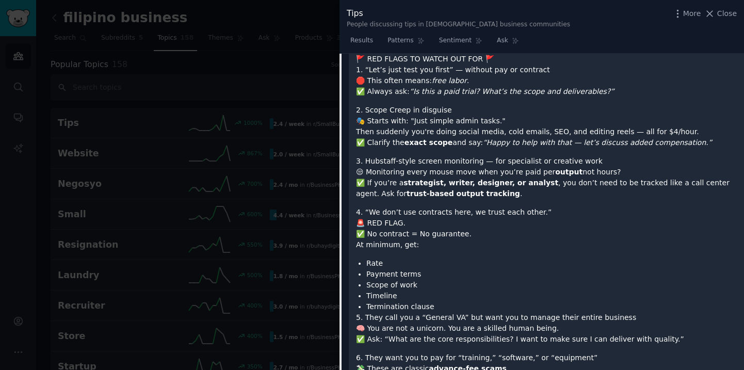
scroll to position [252, 0]
drag, startPoint x: 409, startPoint y: 119, endPoint x: 420, endPoint y: 120, distance: 11.4
click at [420, 120] on p "🎭 Starts with: "Just simple admin tasks." Then suddenly you're doing social med…" at bounding box center [546, 132] width 381 height 33
click at [426, 121] on p "🎭 Starts with: "Just simple admin tasks." Then suddenly you're doing social med…" at bounding box center [546, 132] width 381 height 33
drag, startPoint x: 434, startPoint y: 123, endPoint x: 442, endPoint y: 131, distance: 11.4
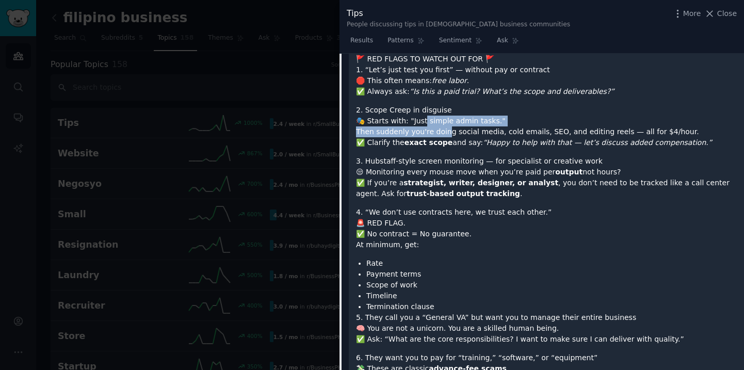
click at [442, 130] on p "🎭 Starts with: "Just simple admin tasks." Then suddenly you're doing social med…" at bounding box center [546, 132] width 381 height 33
click at [442, 131] on p "🎭 Starts with: "Just simple admin tasks." Then suddenly you're doing social med…" at bounding box center [546, 132] width 381 height 33
drag, startPoint x: 445, startPoint y: 121, endPoint x: 458, endPoint y: 136, distance: 19.4
click at [457, 136] on p "🎭 Starts with: "Just simple admin tasks." Then suddenly you're doing social med…" at bounding box center [546, 132] width 381 height 33
click at [458, 136] on p "🎭 Starts with: "Just simple admin tasks." Then suddenly you're doing social med…" at bounding box center [546, 132] width 381 height 33
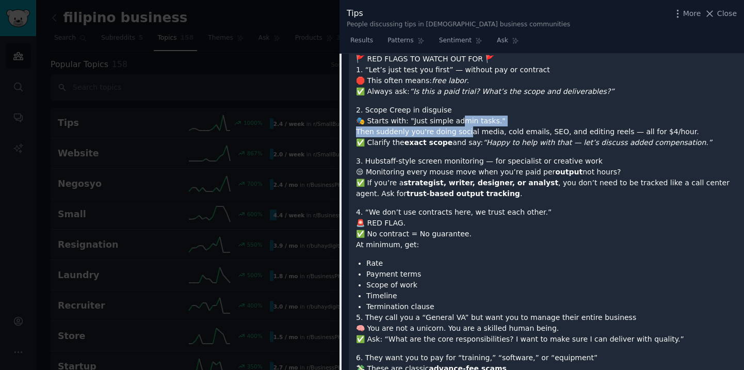
drag, startPoint x: 454, startPoint y: 121, endPoint x: 462, endPoint y: 138, distance: 18.9
click at [462, 138] on p "🎭 Starts with: "Just simple admin tasks." Then suddenly you're doing social med…" at bounding box center [546, 132] width 381 height 33
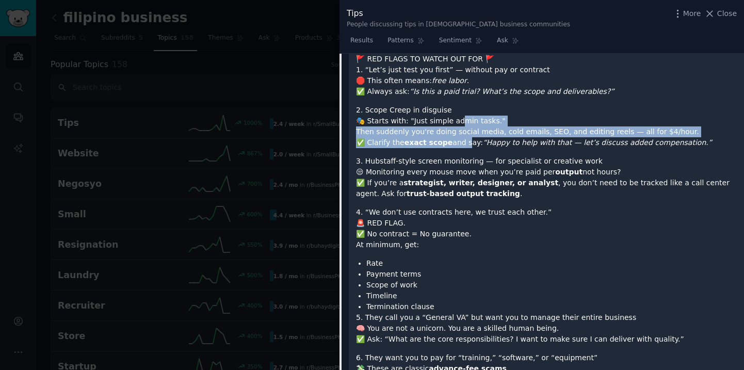
click at [462, 138] on p "🎭 Starts with: "Just simple admin tasks." Then suddenly you're doing social med…" at bounding box center [546, 132] width 381 height 33
drag, startPoint x: 457, startPoint y: 119, endPoint x: 469, endPoint y: 138, distance: 22.8
click at [469, 138] on p "🎭 Starts with: "Just simple admin tasks." Then suddenly you're doing social med…" at bounding box center [546, 132] width 381 height 33
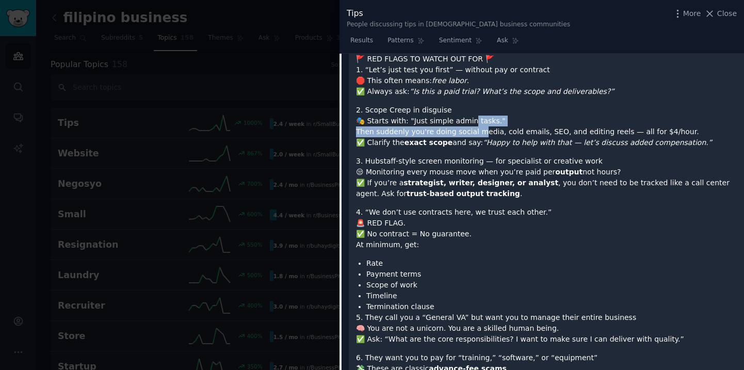
drag, startPoint x: 466, startPoint y: 122, endPoint x: 476, endPoint y: 142, distance: 23.1
click at [476, 142] on p "🎭 Starts with: "Just simple admin tasks." Then suddenly you're doing social med…" at bounding box center [546, 132] width 381 height 33
click at [483, 142] on em "“Happy to help with that — let’s discuss added compensation.”" at bounding box center [597, 142] width 229 height 8
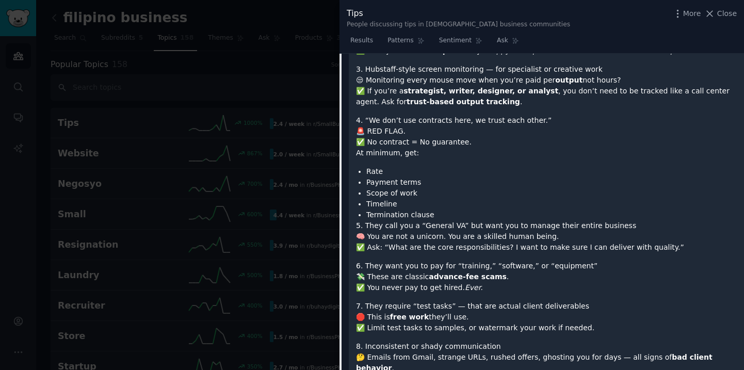
scroll to position [345, 0]
drag, startPoint x: 463, startPoint y: 77, endPoint x: 482, endPoint y: 78, distance: 18.6
click at [481, 77] on p "😒 Monitoring every mouse move when you’re paid per output not hours? ✅ If you’r…" at bounding box center [546, 90] width 381 height 33
click at [482, 78] on p "😒 Monitoring every mouse move when you’re paid per output not hours? ✅ If you’r…" at bounding box center [546, 90] width 381 height 33
drag, startPoint x: 476, startPoint y: 74, endPoint x: 492, endPoint y: 76, distance: 16.1
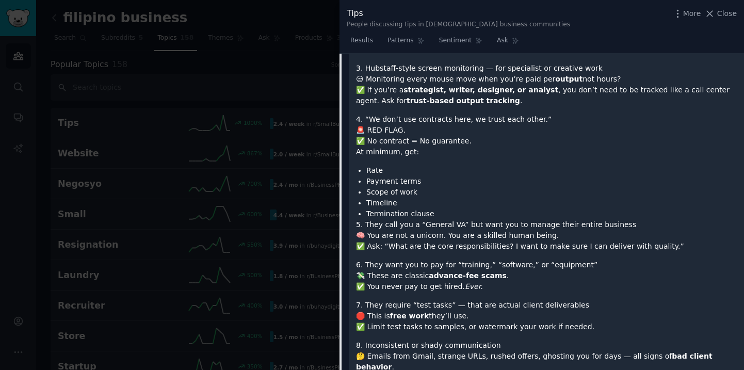
click at [490, 75] on p "😒 Monitoring every mouse move when you’re paid per output not hours? ✅ If you’r…" at bounding box center [546, 90] width 381 height 33
click at [492, 76] on p "😒 Monitoring every mouse move when you’re paid per output not hours? ✅ If you’r…" at bounding box center [546, 90] width 381 height 33
drag, startPoint x: 479, startPoint y: 74, endPoint x: 490, endPoint y: 83, distance: 14.7
click at [490, 83] on p "😒 Monitoring every mouse move when you’re paid per output not hours? ✅ If you’r…" at bounding box center [546, 90] width 381 height 33
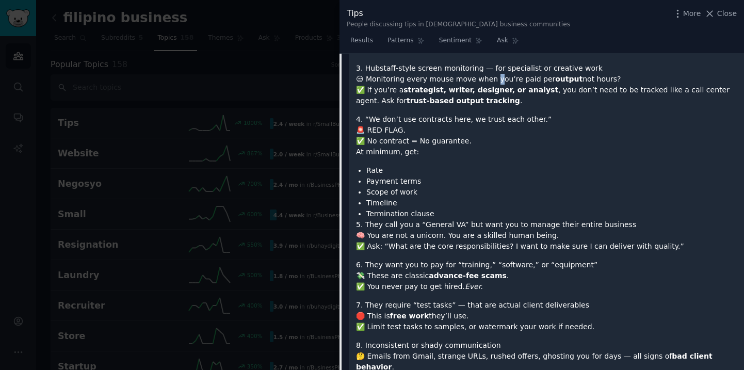
drag, startPoint x: 489, startPoint y: 78, endPoint x: 498, endPoint y: 87, distance: 12.8
click at [498, 87] on p "😒 Monitoring every mouse move when you’re paid per output not hours? ✅ If you’r…" at bounding box center [546, 90] width 381 height 33
click at [498, 88] on strong "strategist, writer, designer, or analyst" at bounding box center [481, 90] width 155 height 8
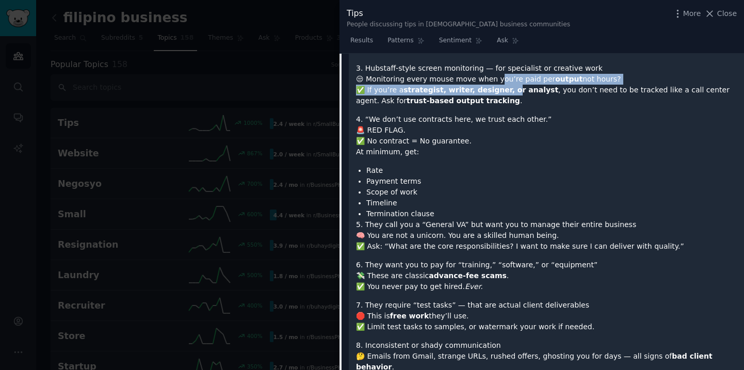
drag, startPoint x: 493, startPoint y: 78, endPoint x: 504, endPoint y: 93, distance: 18.8
click at [504, 93] on p "😒 Monitoring every mouse move when you’re paid per output not hours? ✅ If you’r…" at bounding box center [546, 90] width 381 height 33
click at [504, 93] on strong "strategist, writer, designer, or analyst" at bounding box center [481, 90] width 155 height 8
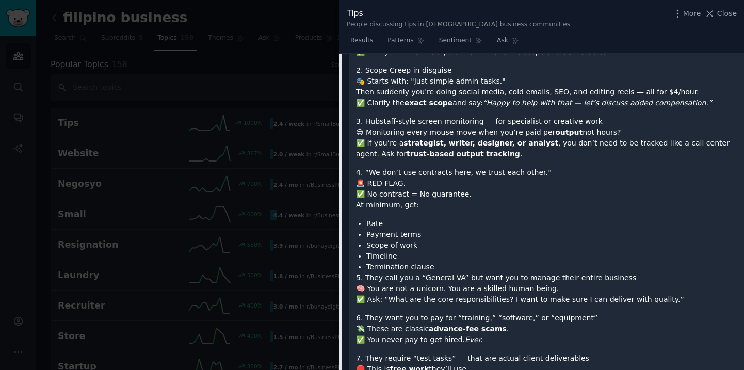
scroll to position [0, 0]
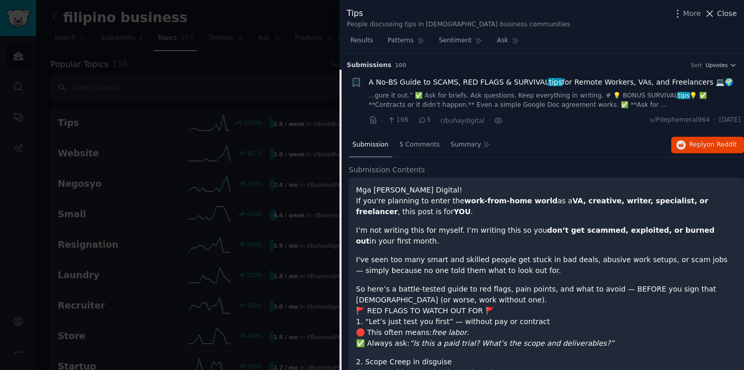
click at [718, 14] on span "Close" at bounding box center [727, 13] width 20 height 11
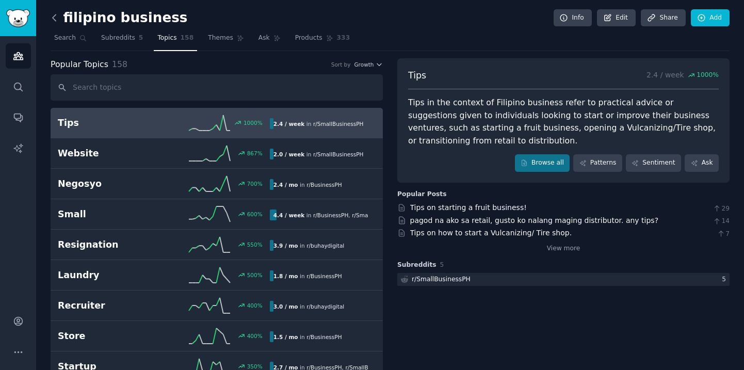
click at [54, 17] on icon at bounding box center [54, 17] width 3 height 6
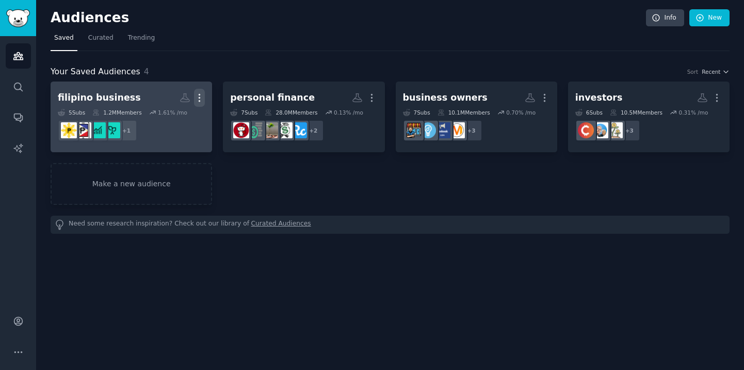
click at [198, 97] on icon "button" at bounding box center [199, 97] width 11 height 11
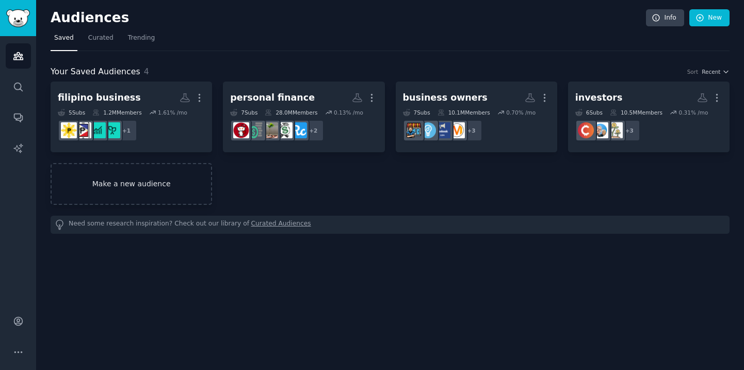
click at [161, 185] on link "Make a new audience" at bounding box center [132, 184] width 162 height 42
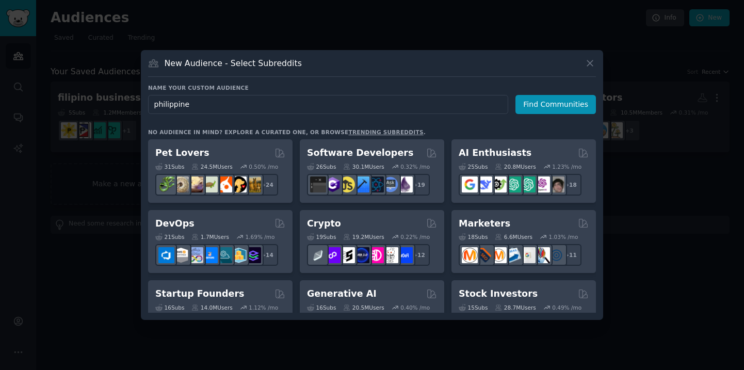
type input "[GEOGRAPHIC_DATA]"
click button "Find Communities" at bounding box center [556, 104] width 81 height 19
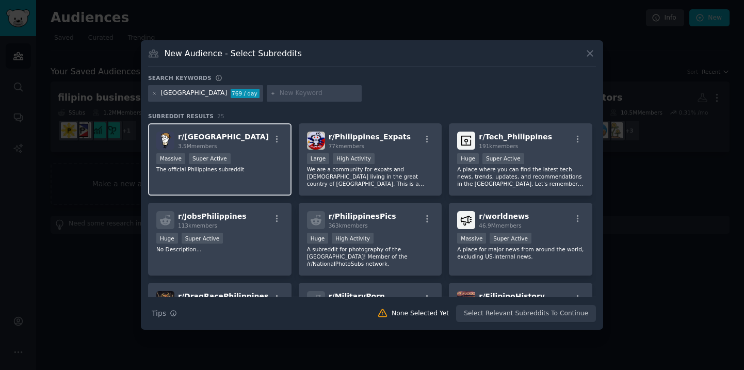
click at [237, 136] on div "r/ Philippines 3.5M members" at bounding box center [219, 141] width 127 height 18
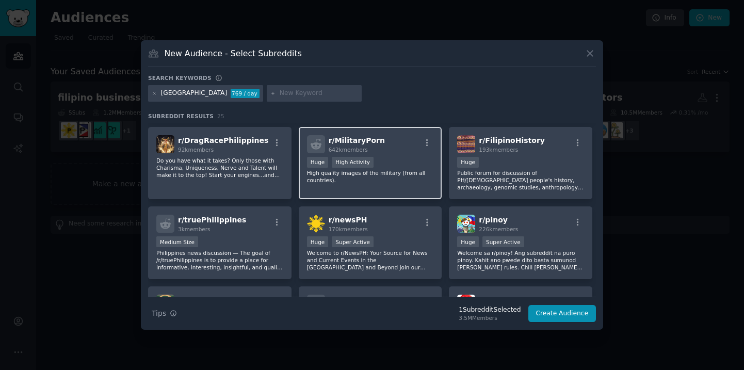
scroll to position [156, 0]
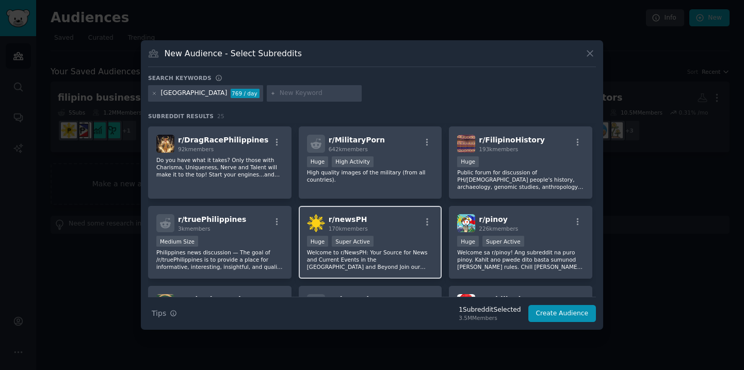
click at [382, 228] on div "r/ newsPH 170k members Huge Super Active Welcome to r/NewsPH: Your Source for N…" at bounding box center [370, 242] width 143 height 73
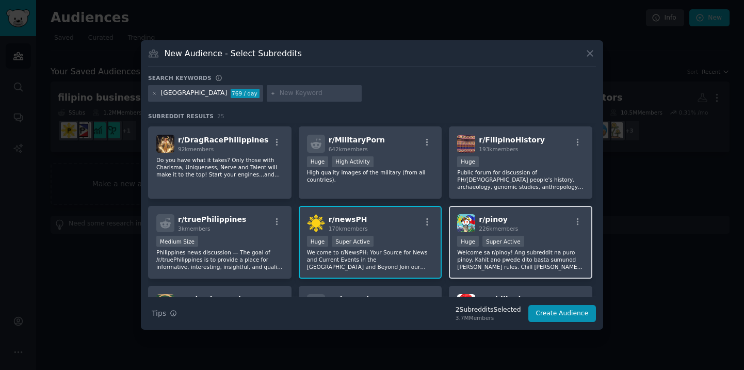
click at [543, 220] on div "r/ [PERSON_NAME] 226k members" at bounding box center [520, 223] width 127 height 18
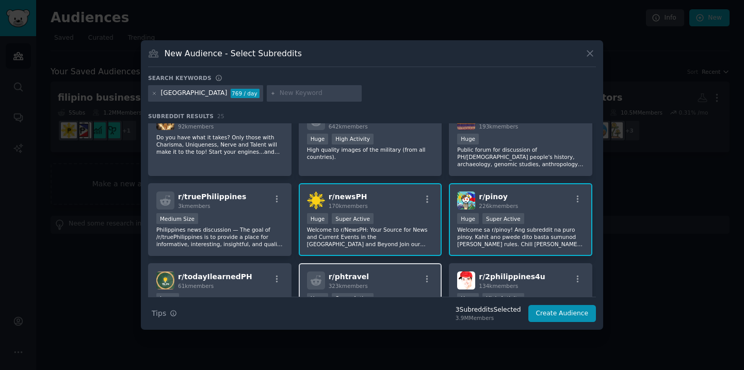
scroll to position [202, 0]
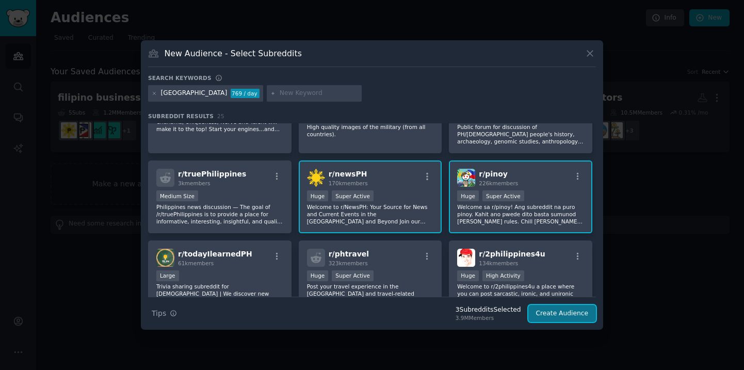
click at [556, 315] on button "Create Audience" at bounding box center [562, 314] width 68 height 18
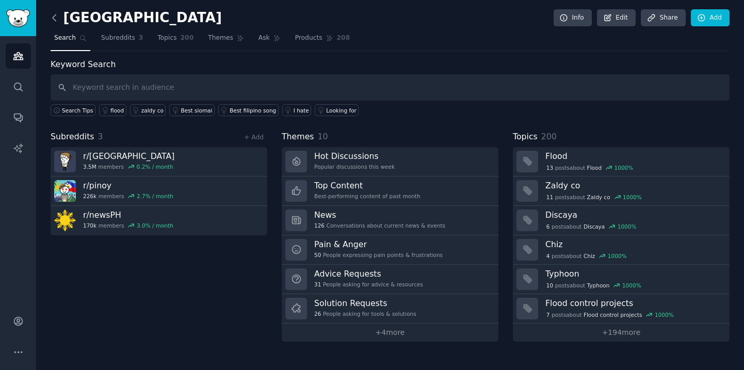
click at [55, 18] on icon at bounding box center [54, 17] width 11 height 11
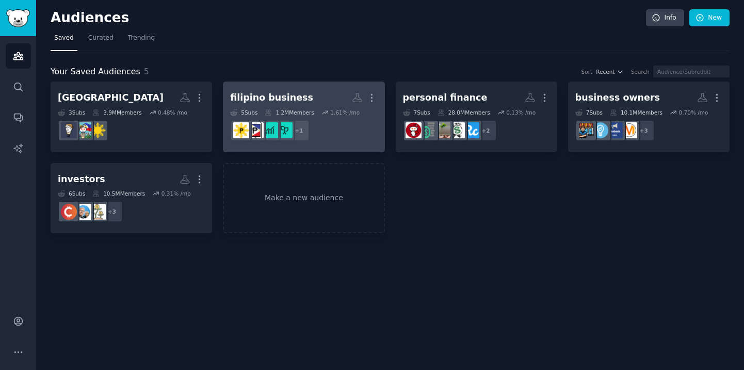
click at [303, 95] on h2 "filipino business More" at bounding box center [303, 98] width 147 height 18
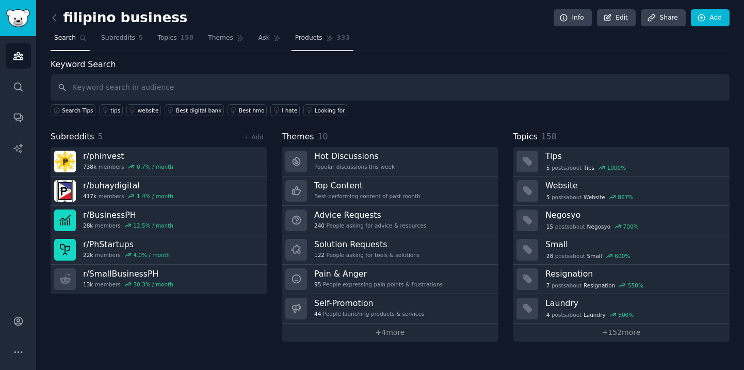
click at [313, 40] on span "Products" at bounding box center [308, 38] width 27 height 9
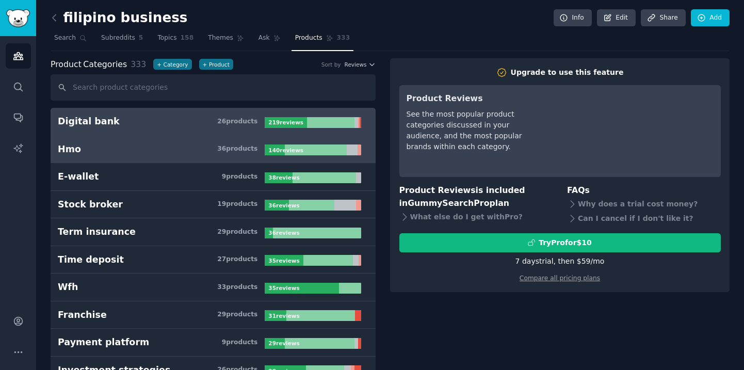
click at [165, 148] on h3 "Hmo 36 product s" at bounding box center [161, 149] width 207 height 13
click at [167, 124] on h3 "Digital bank 26 product s" at bounding box center [161, 121] width 207 height 13
click at [168, 150] on h3 "Hmo 36 product s" at bounding box center [161, 149] width 207 height 13
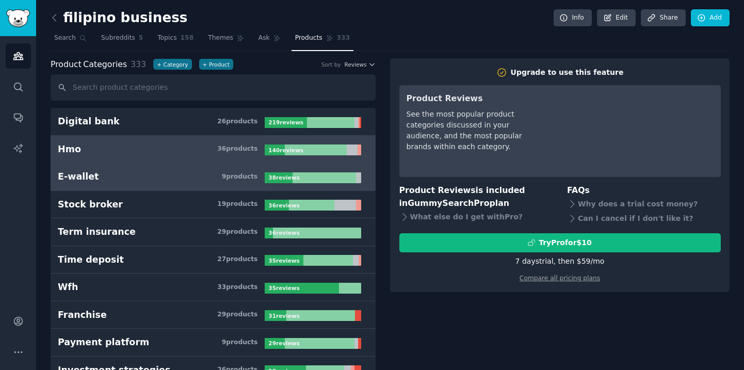
click at [164, 173] on h3 "E-wallet 9 product s" at bounding box center [161, 176] width 207 height 13
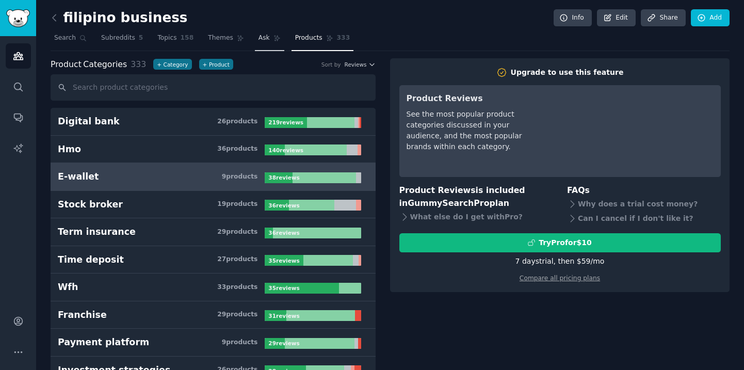
click at [264, 39] on span "Ask" at bounding box center [264, 38] width 11 height 9
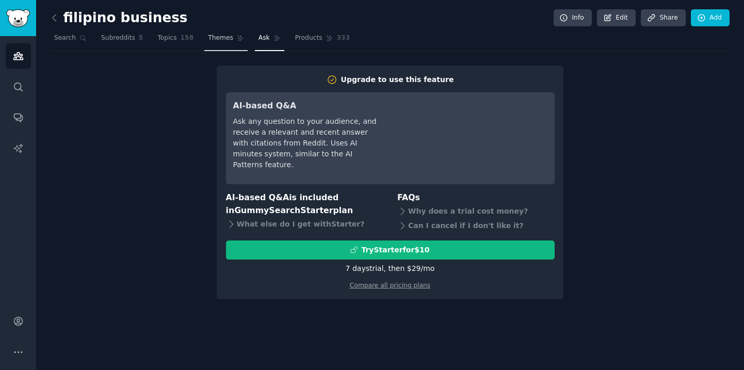
click at [223, 42] on span "Themes" at bounding box center [220, 38] width 25 height 9
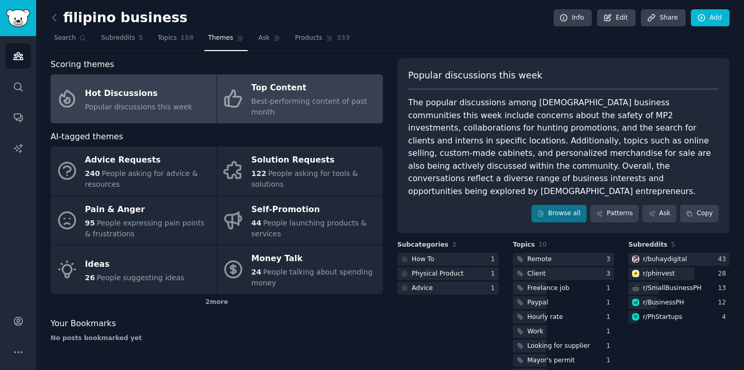
click at [293, 108] on div "Best-performing content of past month" at bounding box center [314, 107] width 126 height 22
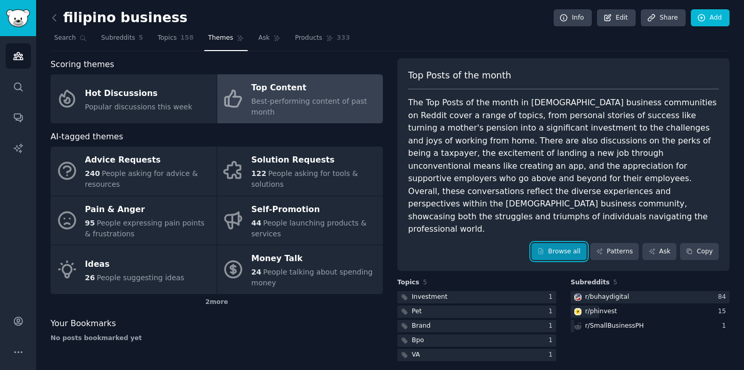
click at [556, 243] on link "Browse all" at bounding box center [559, 252] width 55 height 18
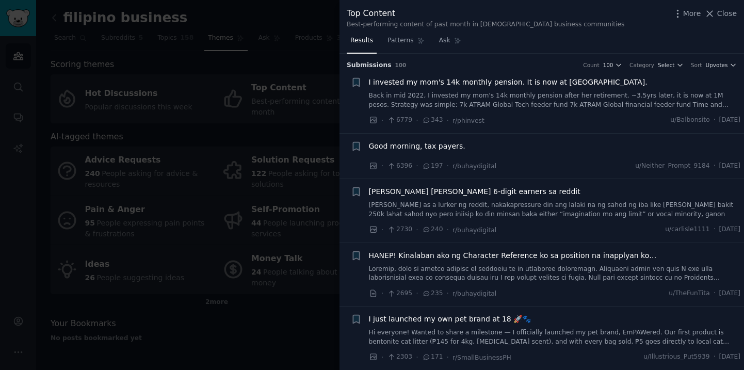
click at [422, 147] on span "Good morning, tax payers." at bounding box center [417, 146] width 97 height 11
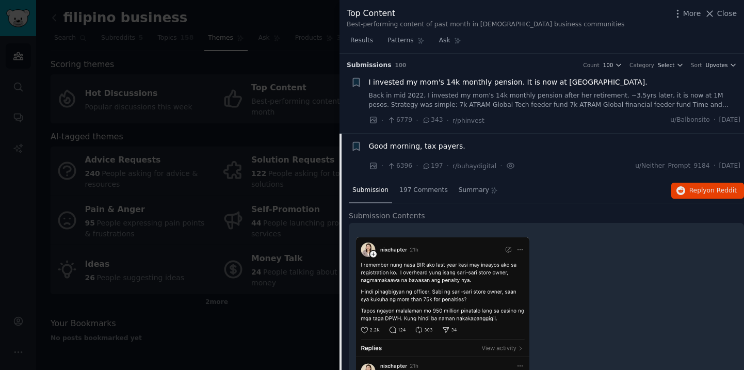
click at [414, 148] on span "Good morning, tax payers." at bounding box center [417, 146] width 97 height 11
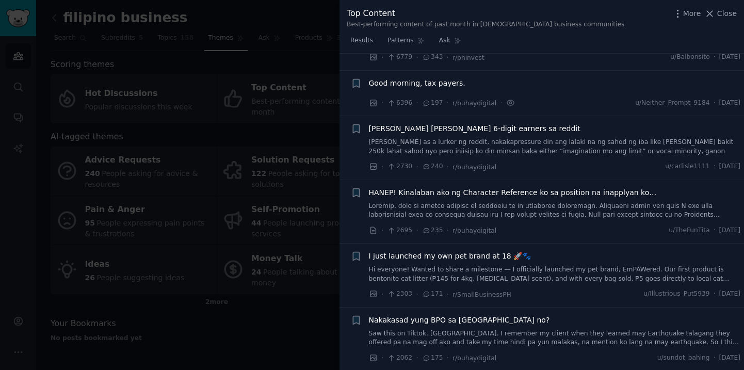
scroll to position [80, 0]
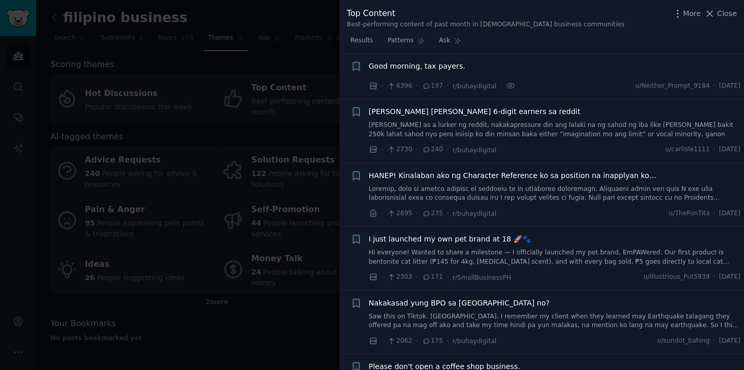
click at [436, 108] on span "[PERSON_NAME] [PERSON_NAME] 6-digit earners sa reddit" at bounding box center [475, 111] width 212 height 11
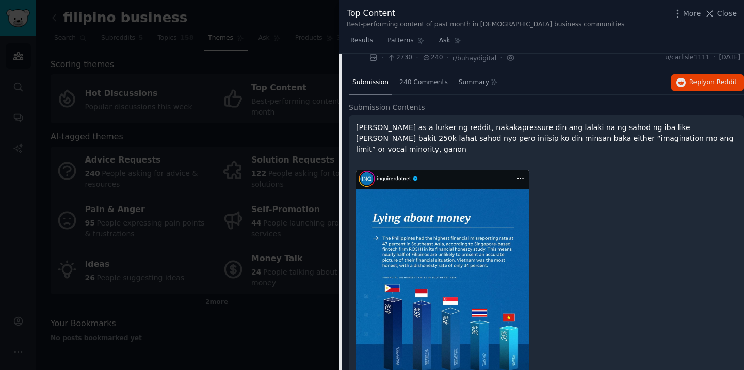
scroll to position [70, 0]
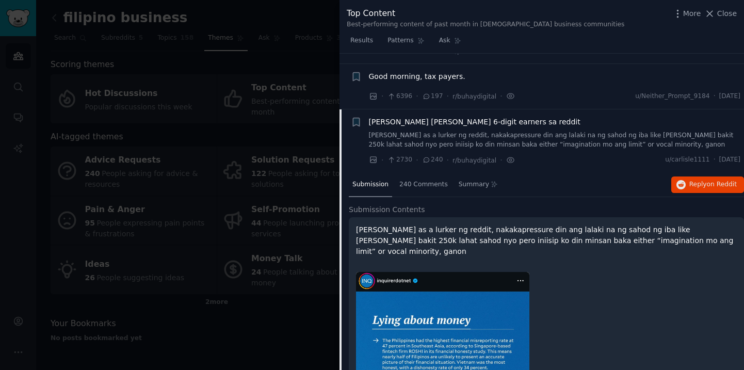
click at [426, 122] on span "[PERSON_NAME] [PERSON_NAME] 6-digit earners sa reddit" at bounding box center [475, 122] width 212 height 11
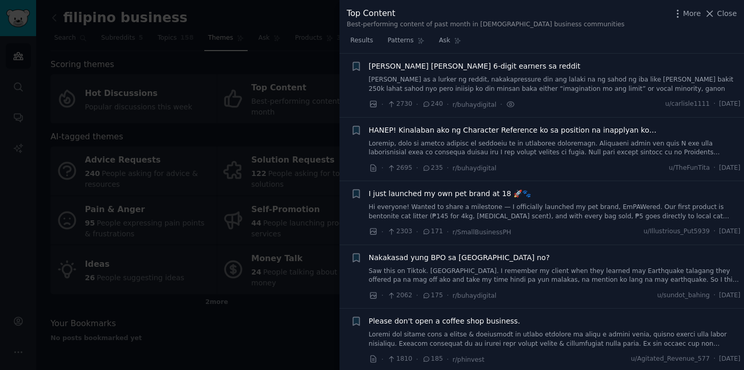
scroll to position [125, 0]
click at [450, 129] on span "HANEP! Kinalaban ako ng Character Reference ko sa position na inapplyan ko…" at bounding box center [513, 130] width 288 height 11
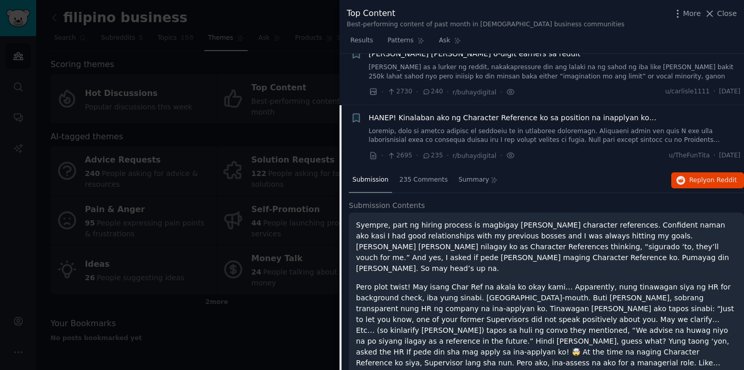
scroll to position [123, 0]
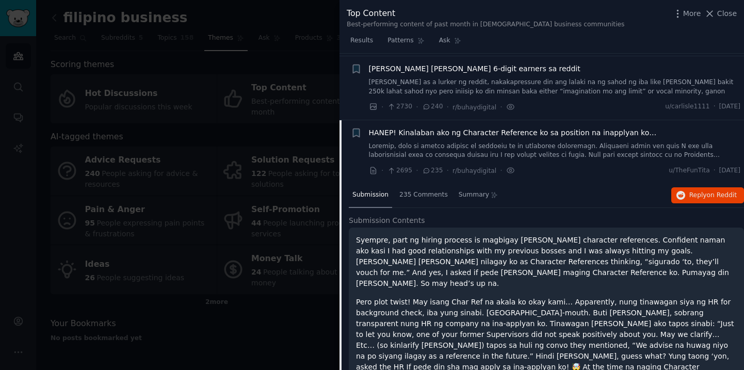
click at [466, 130] on span "HANEP! Kinalaban ako ng Character Reference ko sa position na inapplyan ko…" at bounding box center [513, 132] width 288 height 11
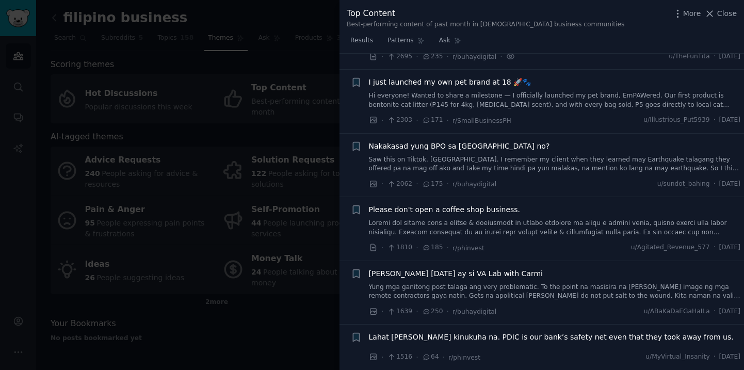
scroll to position [258, 0]
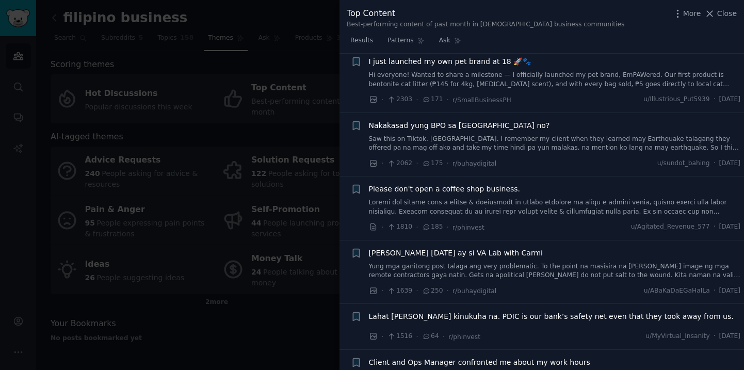
click at [460, 74] on link "Hi everyone! Wanted to share a milestone — I officially launched my pet brand, …" at bounding box center [555, 80] width 372 height 18
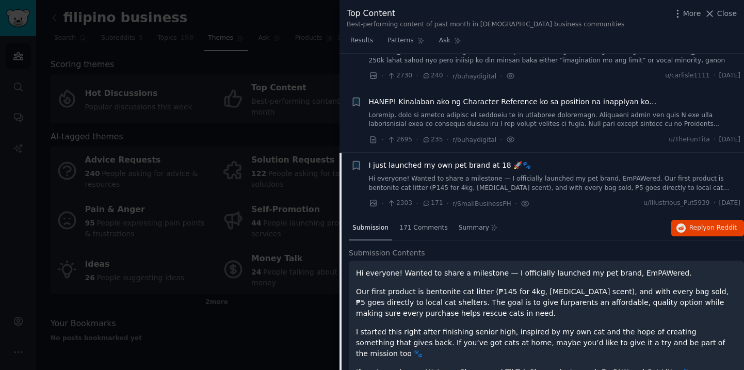
scroll to position [152, 0]
click at [433, 167] on span "I just launched my own pet brand at 18 🚀🐾" at bounding box center [450, 167] width 163 height 11
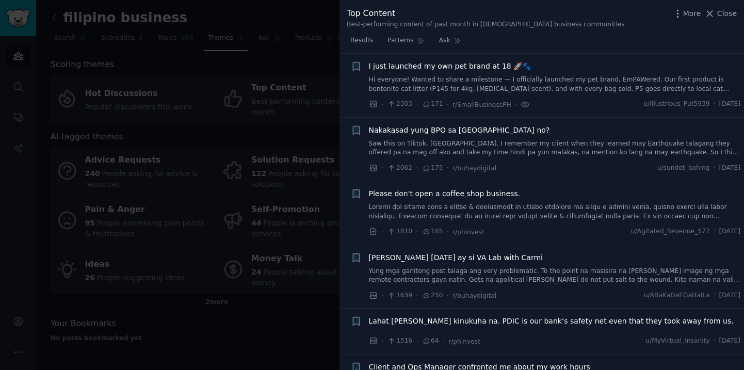
scroll to position [253, 0]
click at [723, 14] on span "Close" at bounding box center [727, 13] width 20 height 11
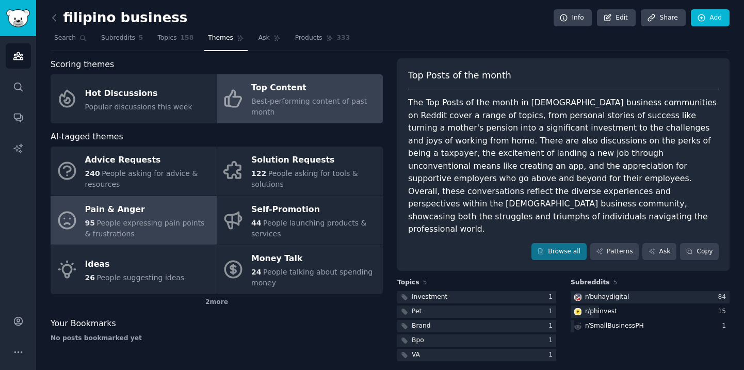
click at [147, 216] on div "Pain & Anger" at bounding box center [148, 209] width 126 height 17
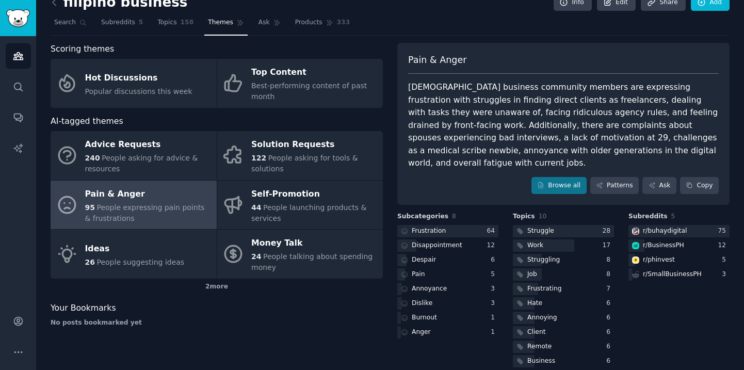
scroll to position [17, 0]
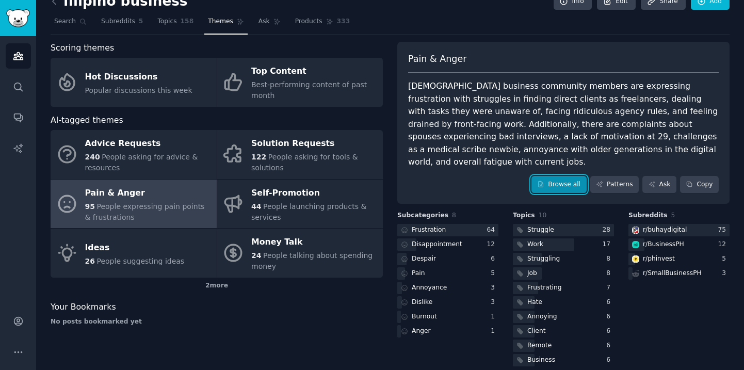
click at [555, 176] on link "Browse all" at bounding box center [559, 185] width 55 height 18
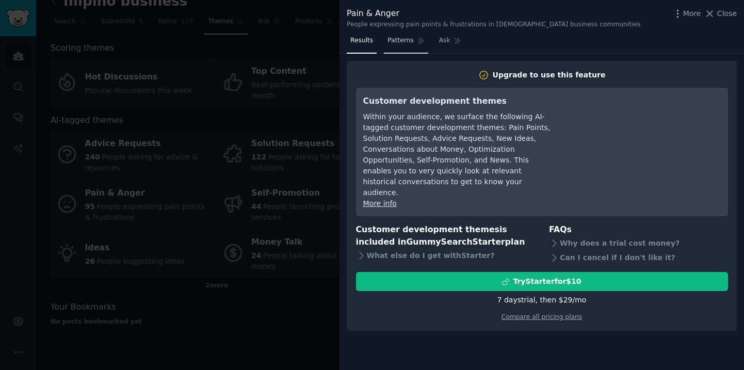
click at [399, 44] on span "Patterns" at bounding box center [401, 40] width 26 height 9
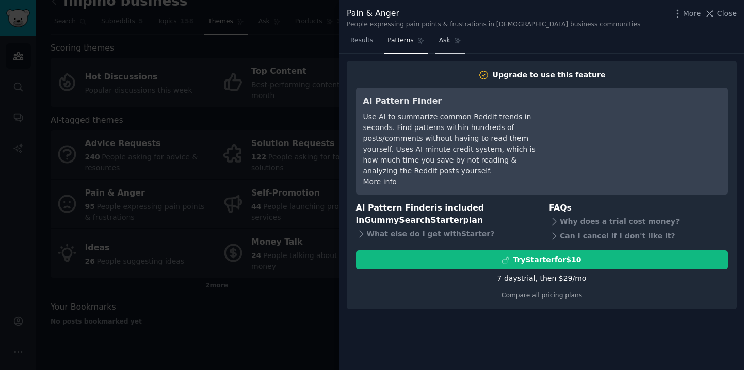
click at [436, 40] on link "Ask" at bounding box center [450, 43] width 29 height 21
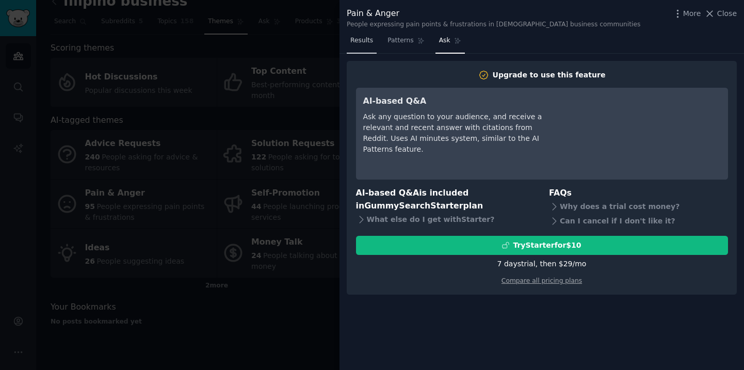
click at [363, 41] on span "Results" at bounding box center [361, 40] width 23 height 9
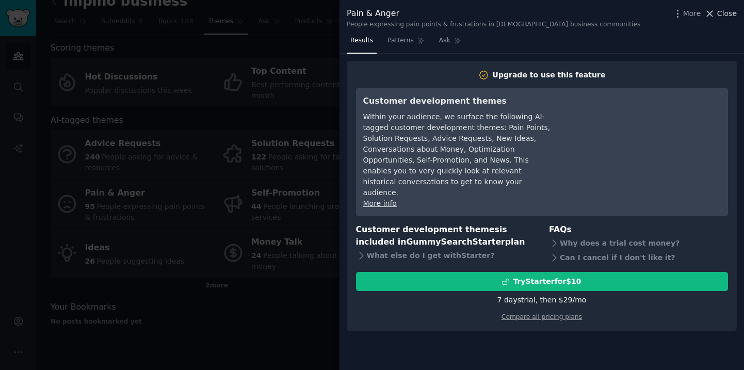
click at [722, 13] on span "Close" at bounding box center [727, 13] width 20 height 11
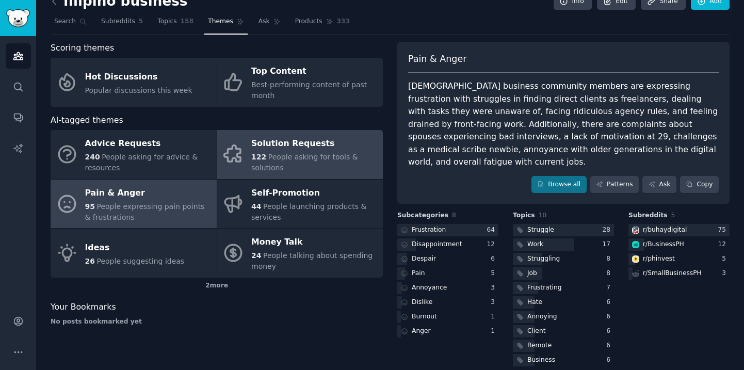
click at [297, 162] on div "122 People asking for tools & solutions" at bounding box center [314, 163] width 126 height 22
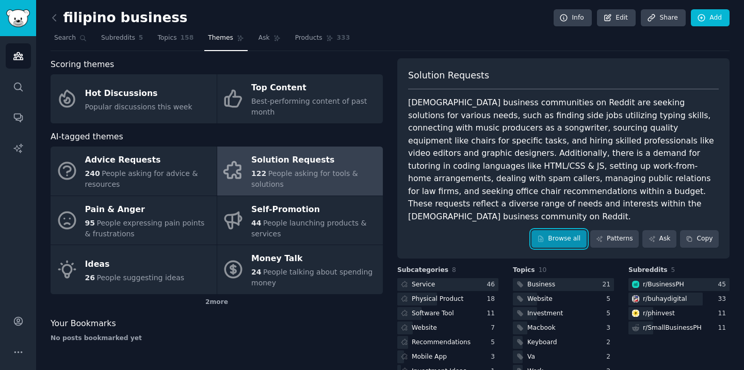
click at [565, 230] on link "Browse all" at bounding box center [559, 239] width 55 height 18
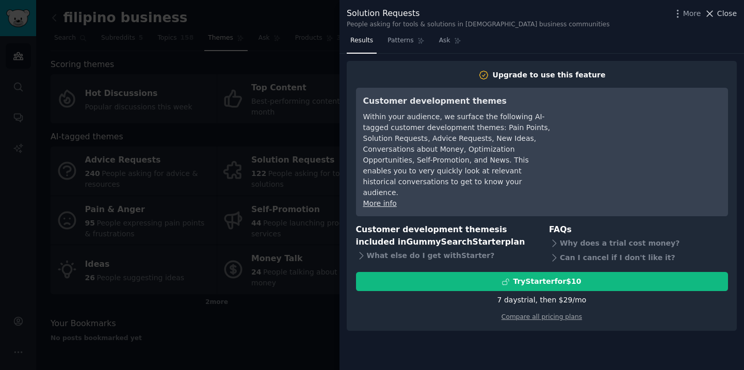
click at [731, 12] on span "Close" at bounding box center [727, 13] width 20 height 11
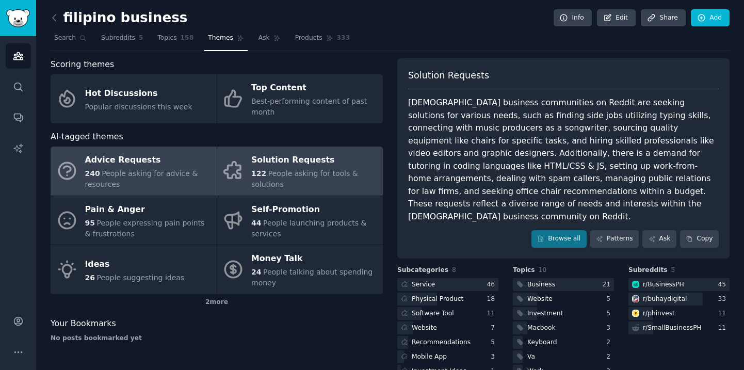
click at [92, 170] on span "240" at bounding box center [92, 173] width 15 height 8
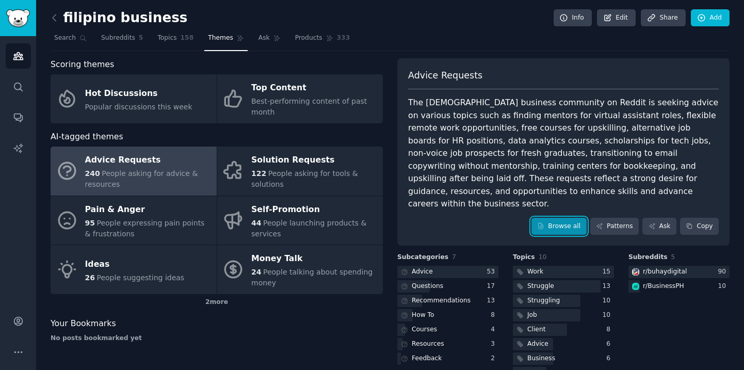
click at [560, 218] on link "Browse all" at bounding box center [559, 227] width 55 height 18
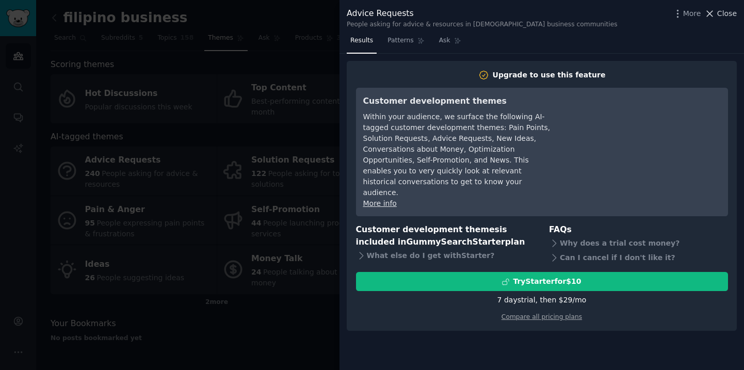
click at [717, 18] on button "Close" at bounding box center [720, 13] width 33 height 11
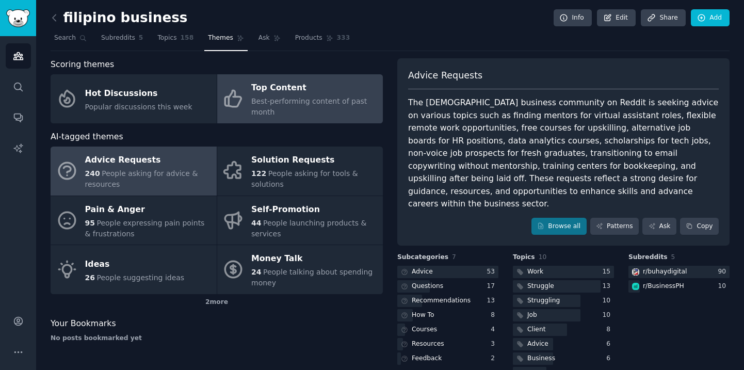
click at [287, 104] on span "Best-performing content of past month" at bounding box center [309, 106] width 116 height 19
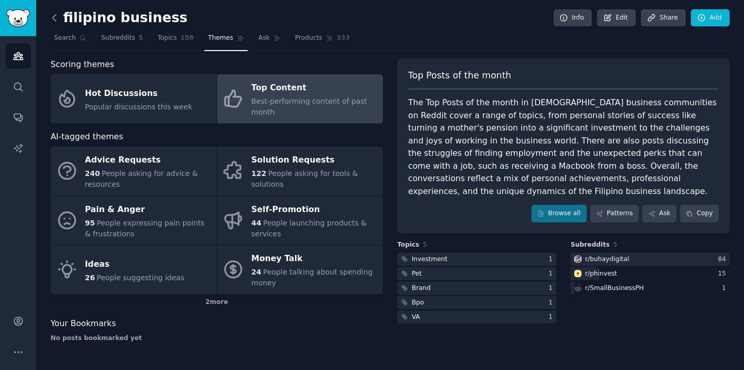
click at [52, 16] on icon at bounding box center [54, 17] width 11 height 11
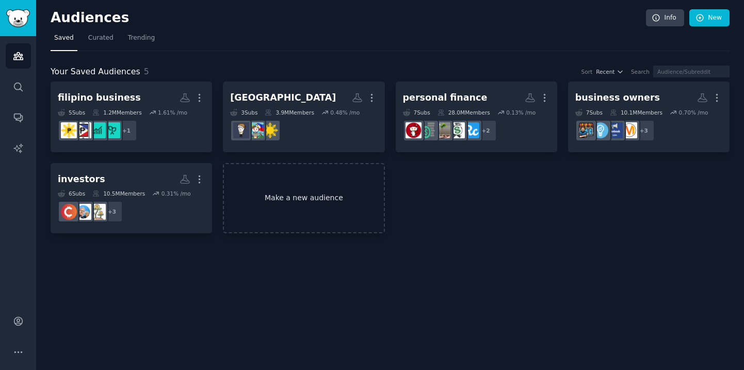
click at [276, 204] on link "Make a new audience" at bounding box center [304, 198] width 162 height 71
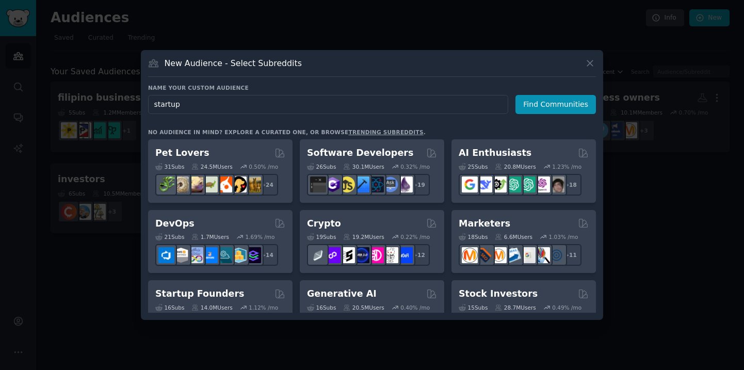
type input "startups"
click button "Find Communities" at bounding box center [556, 104] width 81 height 19
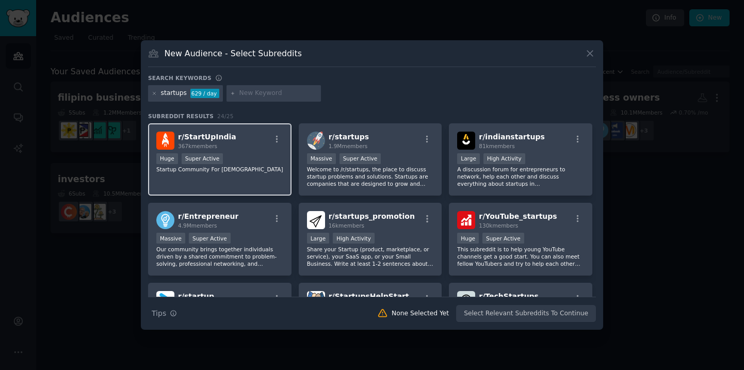
click at [243, 163] on div "Huge Super Active" at bounding box center [219, 159] width 127 height 13
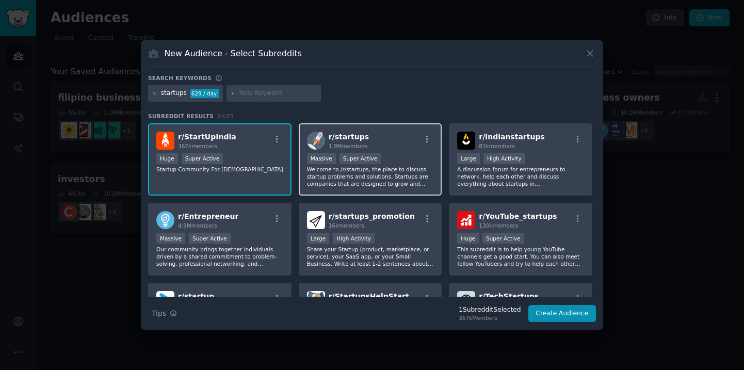
click at [374, 145] on div "r/ startups 1.9M members" at bounding box center [370, 141] width 127 height 18
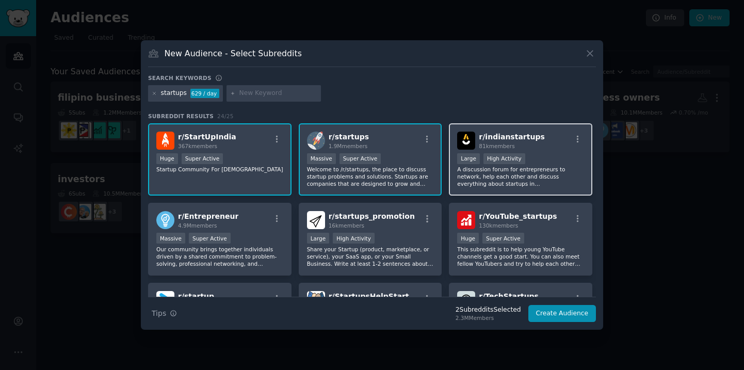
click at [548, 138] on div "r/ indianstartups 81k members" at bounding box center [520, 141] width 127 height 18
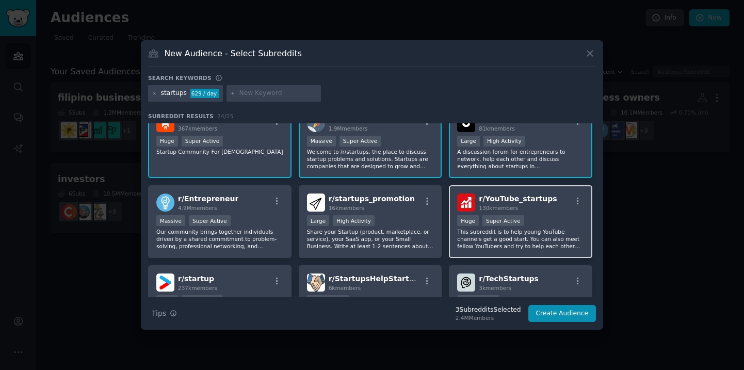
scroll to position [32, 0]
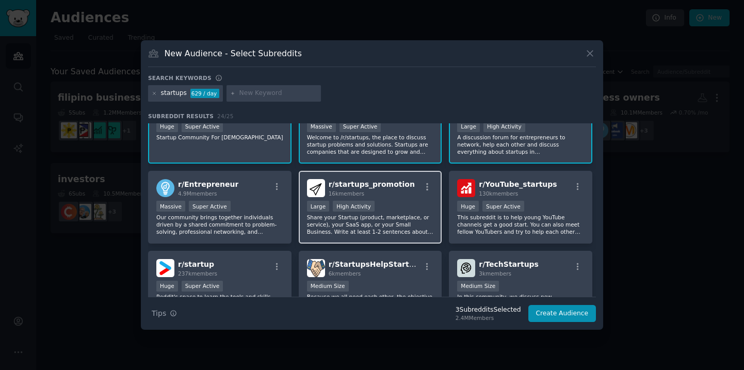
click at [395, 199] on div "r/ startups_promotion 16k members >= 80th percentile for submissions / day Larg…" at bounding box center [370, 207] width 143 height 73
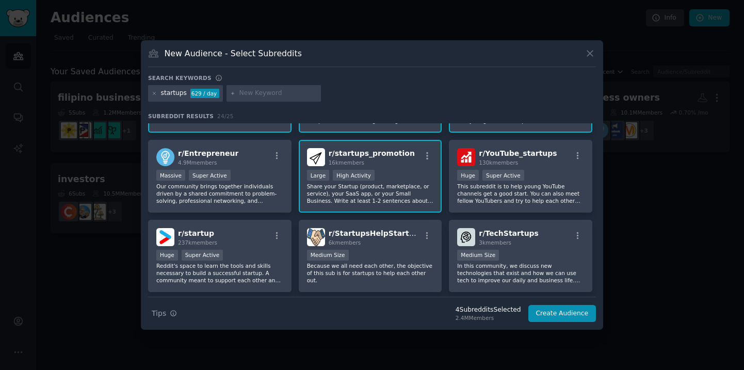
scroll to position [64, 0]
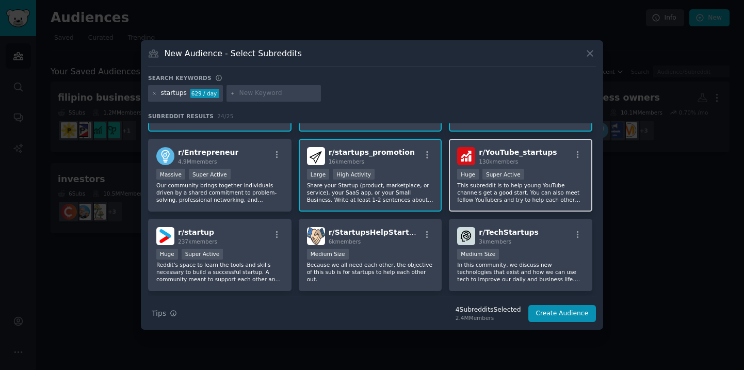
click at [549, 156] on div "r/ YouTube_startups 130k members" at bounding box center [520, 156] width 127 height 18
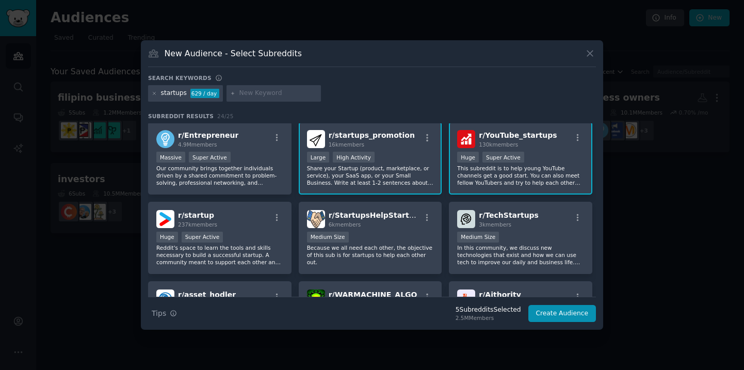
scroll to position [101, 0]
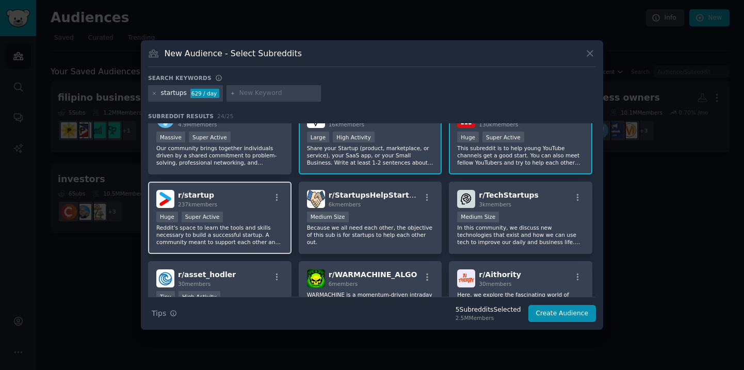
click at [260, 225] on p "Reddit's space to learn the tools and skills necessary to build a successful st…" at bounding box center [219, 235] width 127 height 22
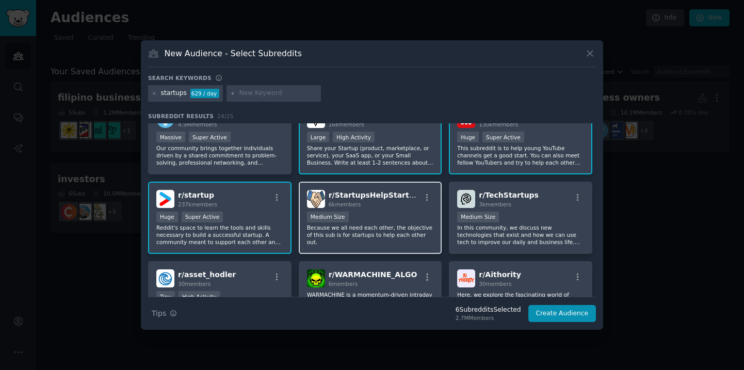
click at [388, 221] on div "1000 - 10,000 members Medium Size" at bounding box center [370, 218] width 127 height 13
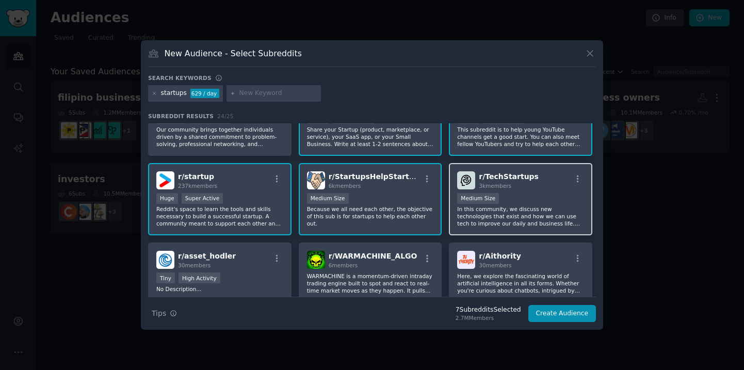
click at [539, 178] on div "r/ TechStartups 3k members" at bounding box center [520, 180] width 127 height 18
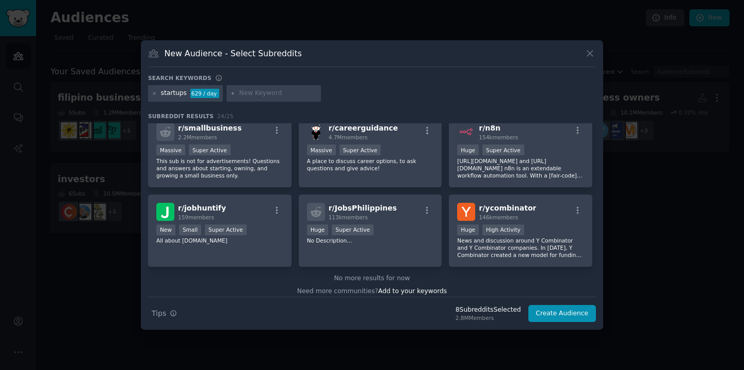
scroll to position [481, 0]
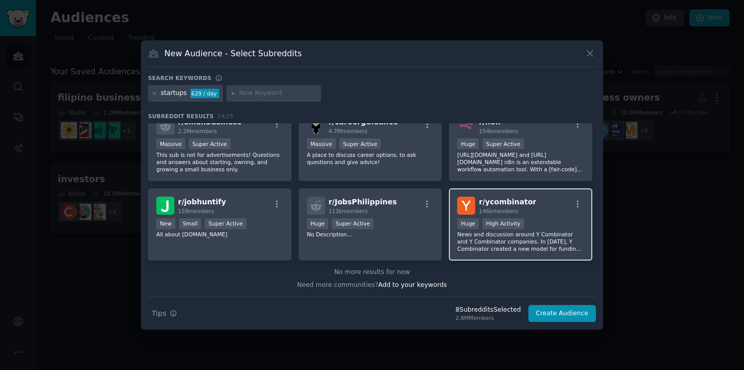
click at [529, 207] on div "r/ ycombinator 146k members" at bounding box center [520, 206] width 127 height 18
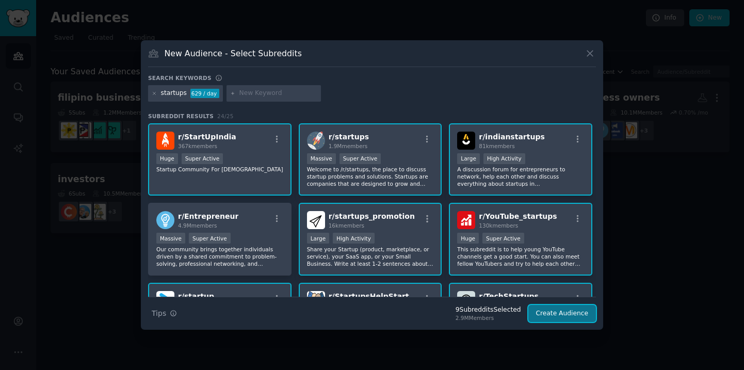
click at [561, 314] on button "Create Audience" at bounding box center [562, 314] width 68 height 18
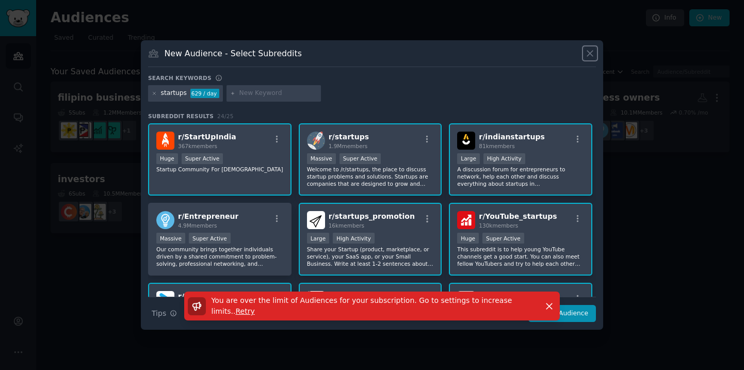
click at [589, 52] on icon at bounding box center [590, 53] width 11 height 11
